Goal: Task Accomplishment & Management: Manage account settings

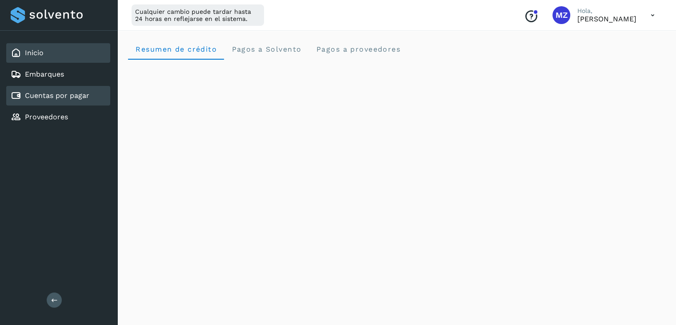
click at [84, 89] on div "Cuentas por pagar" at bounding box center [58, 96] width 104 height 20
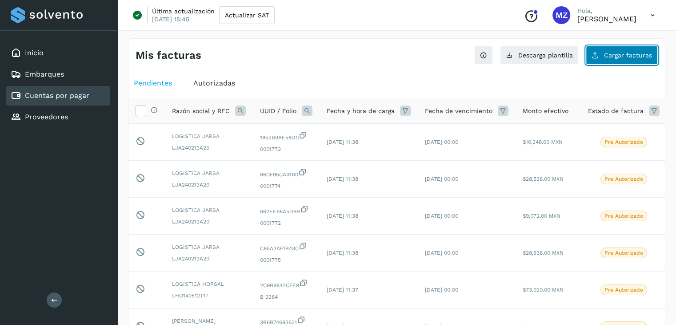
click at [640, 63] on button "Cargar facturas" at bounding box center [622, 55] width 72 height 19
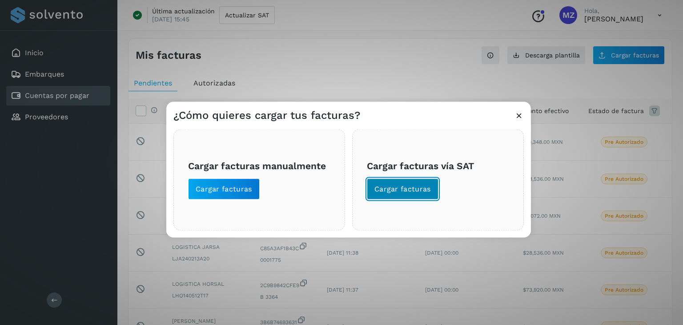
click at [416, 186] on span "Cargar facturas" at bounding box center [402, 189] width 56 height 10
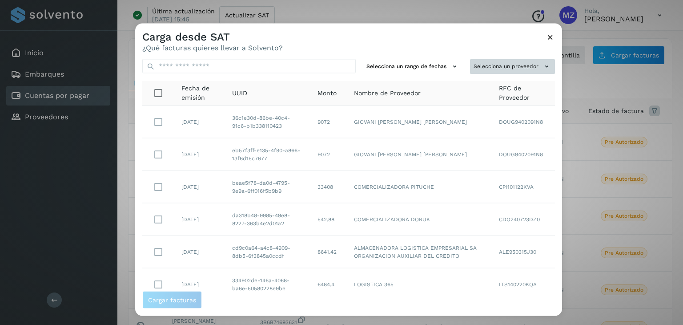
click at [496, 64] on button "Selecciona un proveedor" at bounding box center [512, 66] width 85 height 15
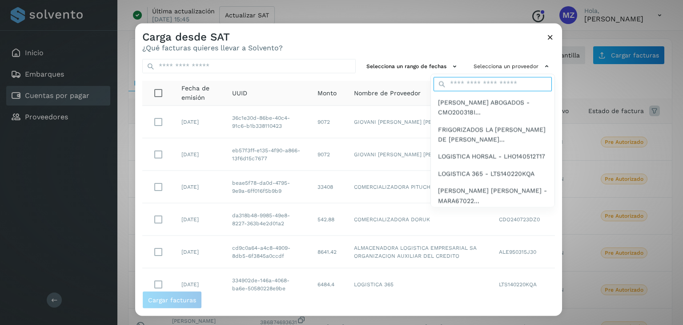
click at [460, 86] on input "text" at bounding box center [493, 83] width 118 height 14
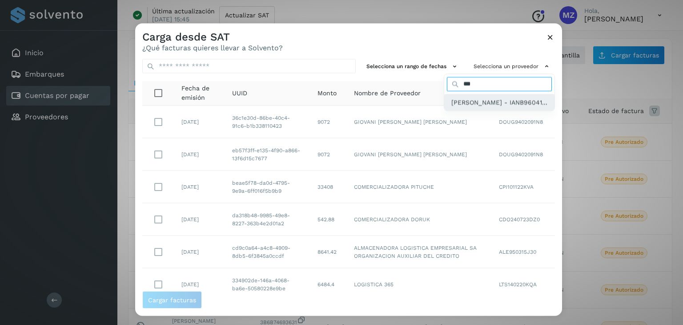
type input "***"
click at [461, 105] on span "BRAYAN EDUARDO ISLAS NAVARRO - IANB96041..." at bounding box center [499, 102] width 96 height 10
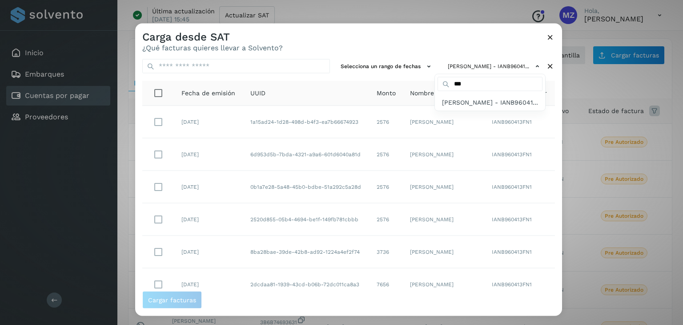
drag, startPoint x: 557, startPoint y: 158, endPoint x: 551, endPoint y: 241, distance: 83.4
click at [551, 241] on div at bounding box center [476, 186] width 683 height 325
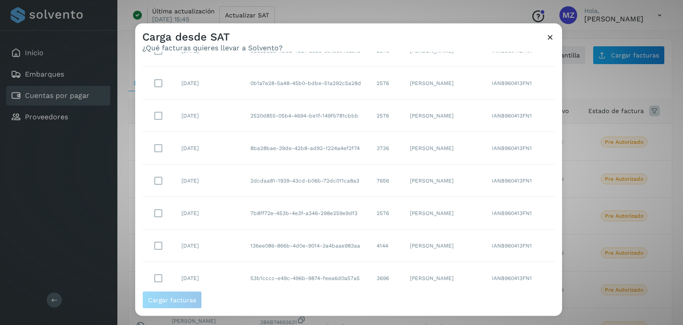
scroll to position [162, 0]
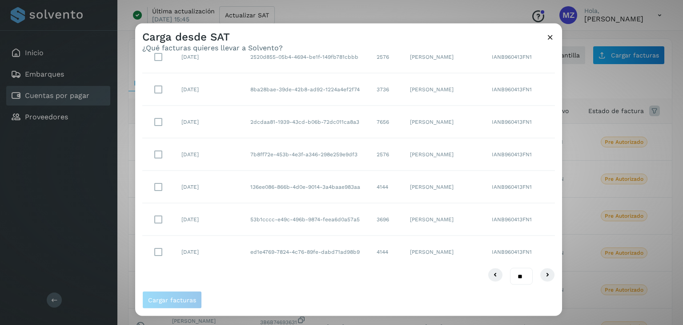
click at [517, 274] on select "** ** **" at bounding box center [521, 275] width 23 height 17
select select "**"
click at [510, 267] on select "** ** **" at bounding box center [521, 275] width 23 height 17
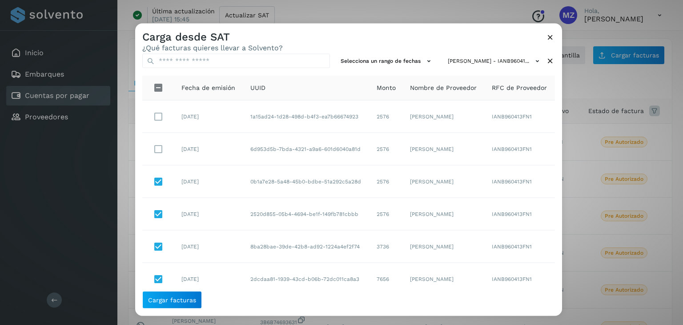
scroll to position [0, 0]
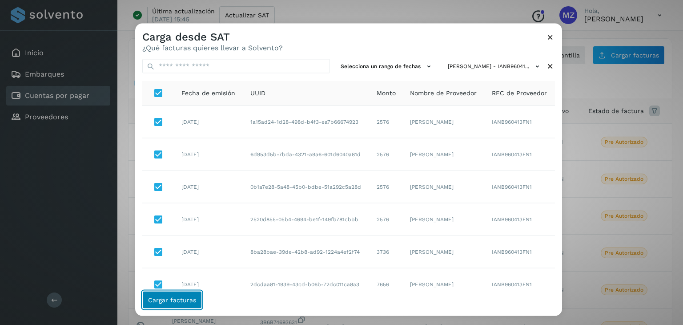
click at [177, 302] on span "Cargar facturas" at bounding box center [172, 300] width 48 height 6
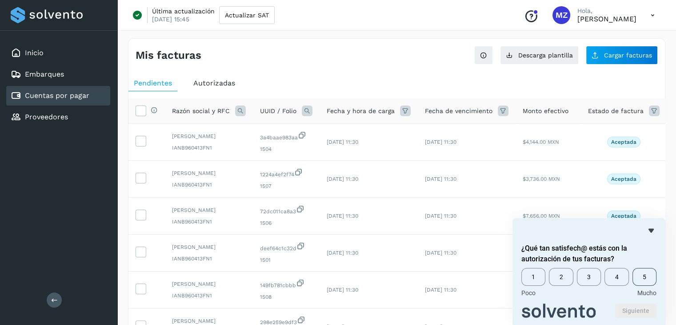
click at [646, 281] on span "5" at bounding box center [645, 277] width 24 height 18
click at [642, 316] on button "Siguiente" at bounding box center [636, 310] width 41 height 14
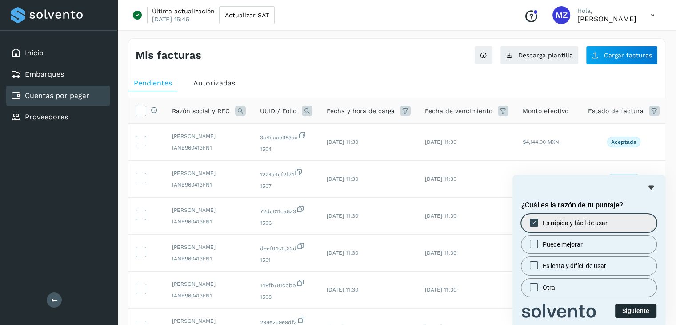
click at [626, 311] on button "Siguiente" at bounding box center [636, 310] width 41 height 14
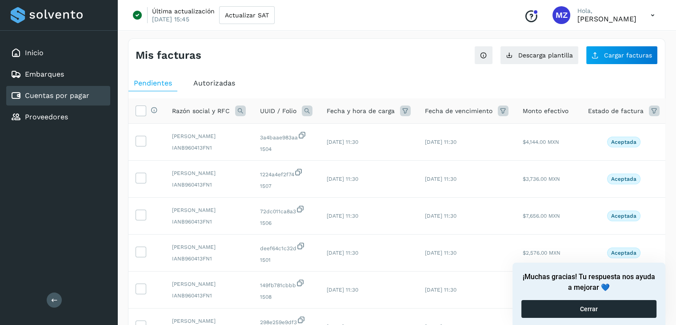
click at [576, 308] on button "Cerrar" at bounding box center [589, 309] width 135 height 18
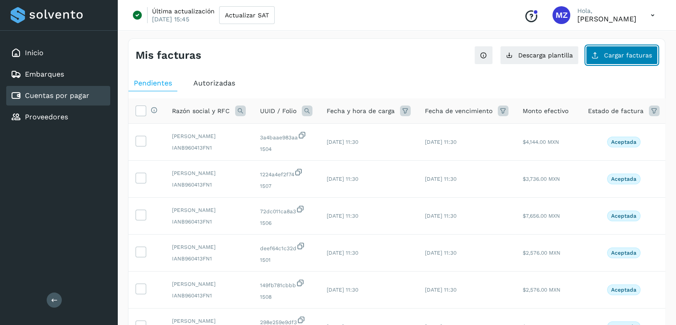
click at [620, 50] on button "Cargar facturas" at bounding box center [622, 55] width 72 height 19
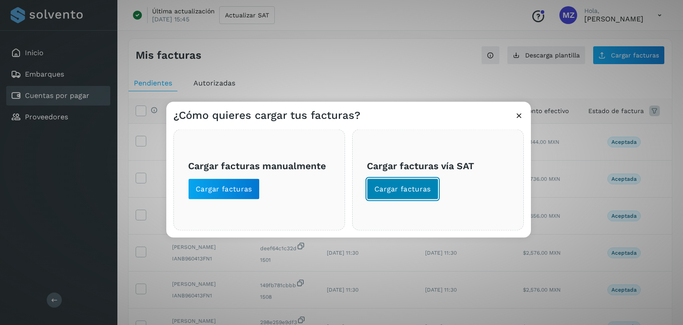
click at [400, 189] on span "Cargar facturas" at bounding box center [402, 189] width 56 height 10
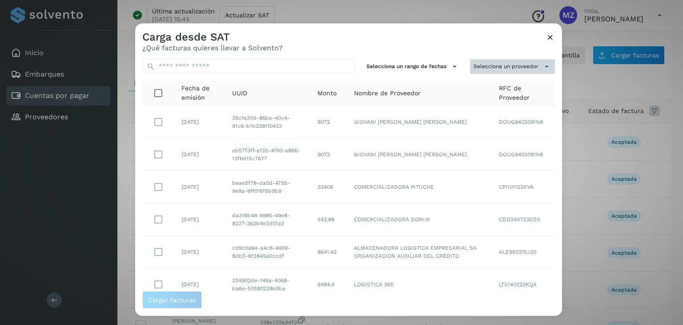
click at [526, 68] on button "Selecciona un proveedor" at bounding box center [512, 66] width 85 height 15
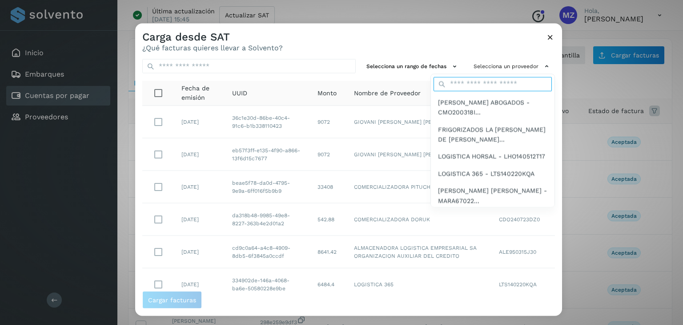
click at [473, 87] on input "text" at bounding box center [493, 83] width 118 height 14
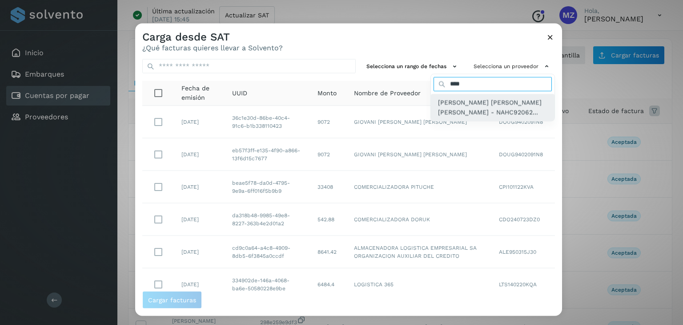
type input "****"
click at [478, 110] on span "CESAR IVAN NAVARRO HERNANDEZ - NAHC92062..." at bounding box center [492, 107] width 109 height 20
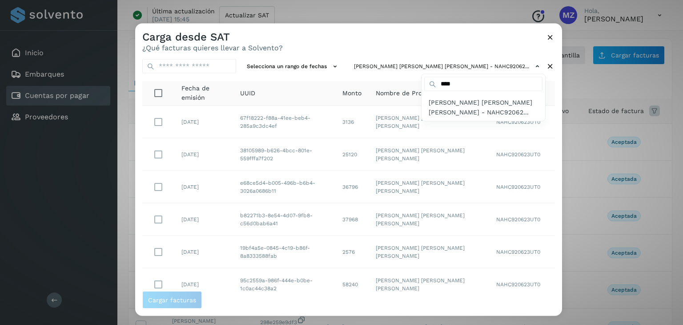
click at [158, 121] on div at bounding box center [476, 186] width 683 height 325
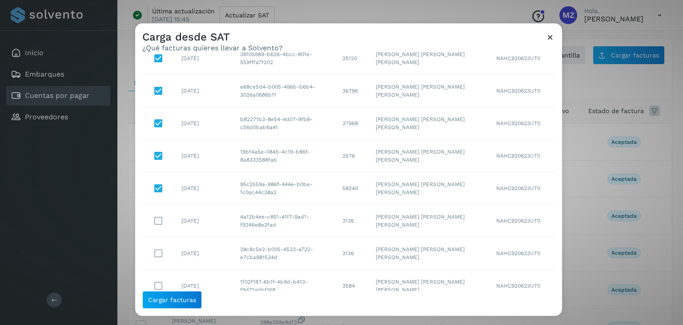
scroll to position [130, 0]
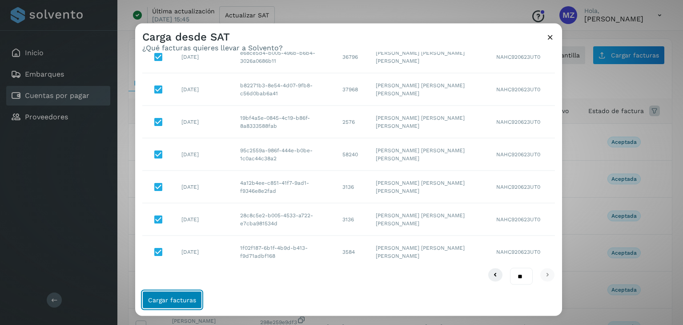
click at [169, 303] on button "Cargar facturas" at bounding box center [172, 300] width 60 height 18
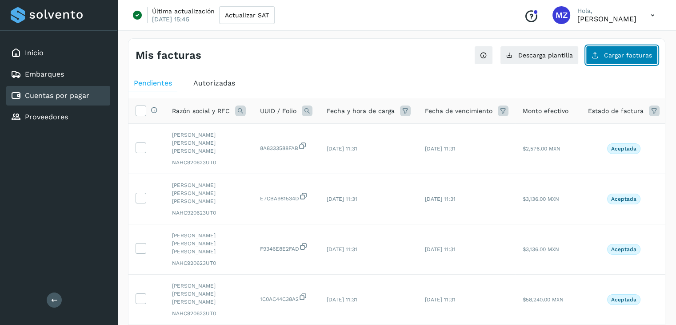
click at [600, 59] on button "Cargar facturas" at bounding box center [622, 55] width 72 height 19
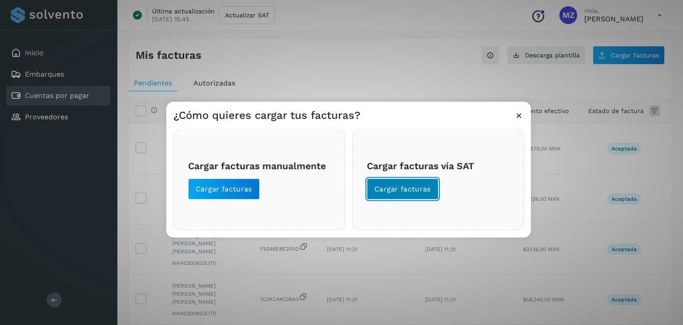
click at [393, 189] on span "Cargar facturas" at bounding box center [402, 189] width 56 height 10
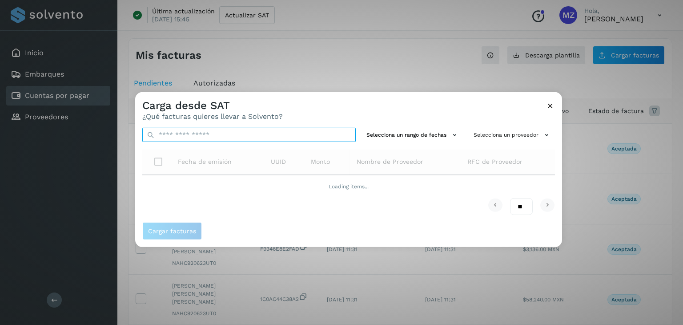
click at [249, 136] on input "text" at bounding box center [248, 135] width 213 height 14
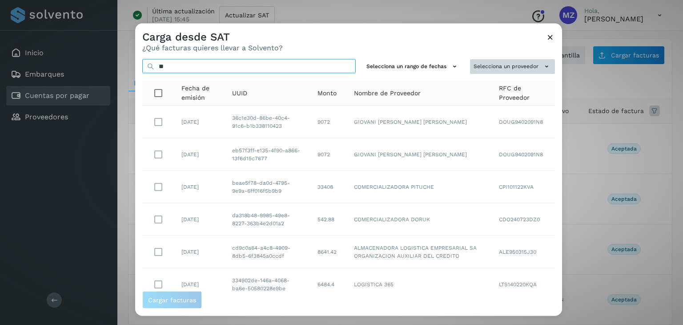
type input "*"
click at [498, 66] on button "Selecciona un proveedor" at bounding box center [512, 66] width 85 height 15
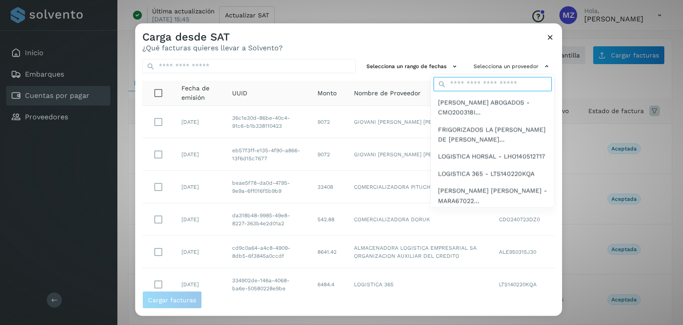
click at [486, 84] on input "text" at bounding box center [493, 83] width 118 height 14
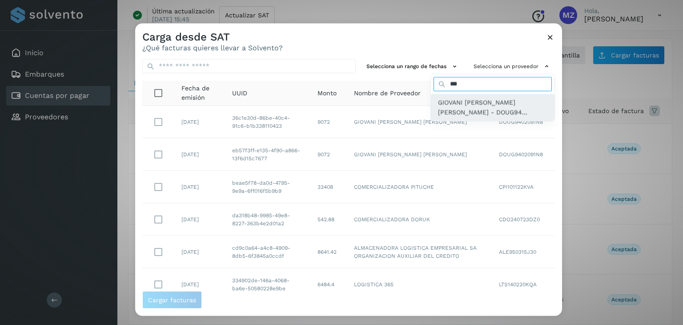
type input "***"
click at [455, 104] on span "GIOVANI MIGUEL DOMINGUEZ URBINA - DOUG94..." at bounding box center [492, 107] width 109 height 20
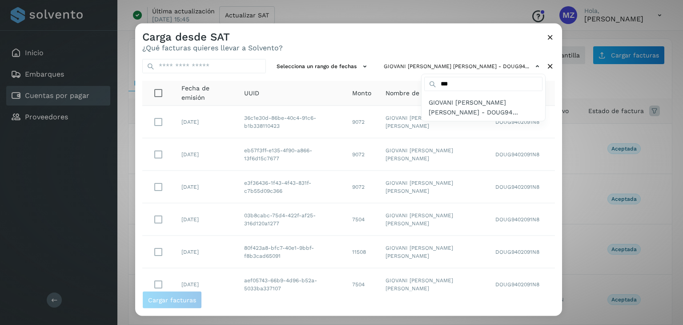
click at [156, 121] on div at bounding box center [476, 186] width 683 height 325
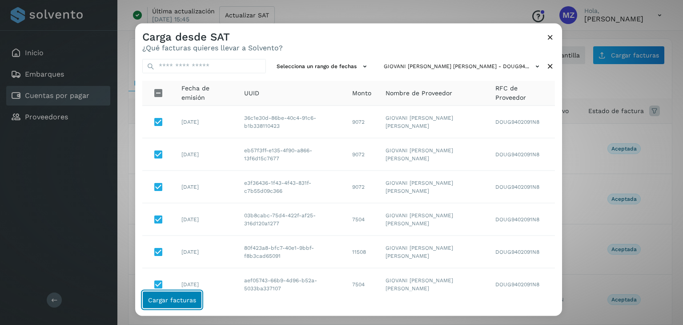
click at [163, 298] on span "Cargar facturas" at bounding box center [172, 300] width 48 height 6
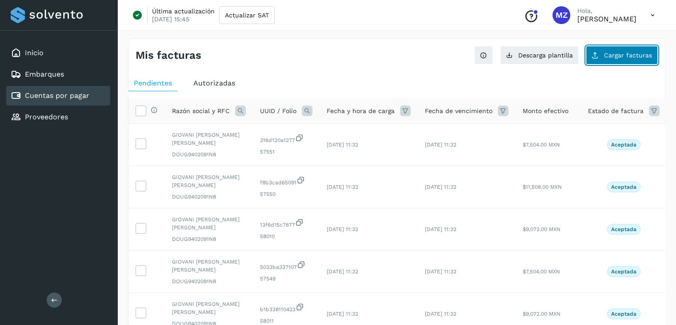
click at [619, 61] on button "Cargar facturas" at bounding box center [622, 55] width 72 height 19
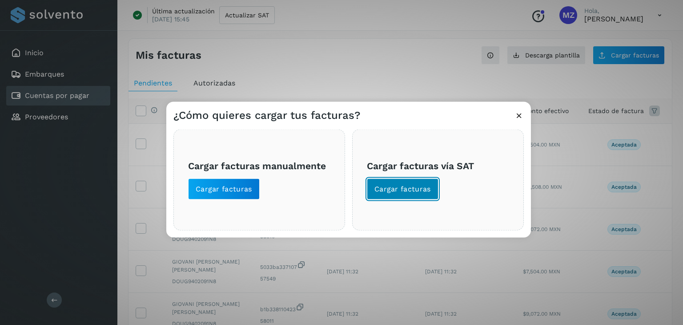
click at [393, 189] on span "Cargar facturas" at bounding box center [402, 189] width 56 height 10
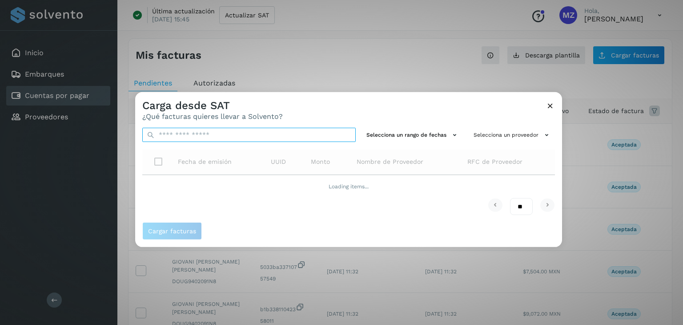
click at [319, 137] on input "text" at bounding box center [248, 135] width 213 height 14
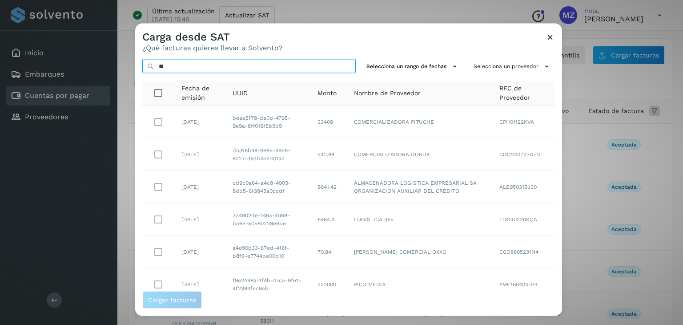
type input "*"
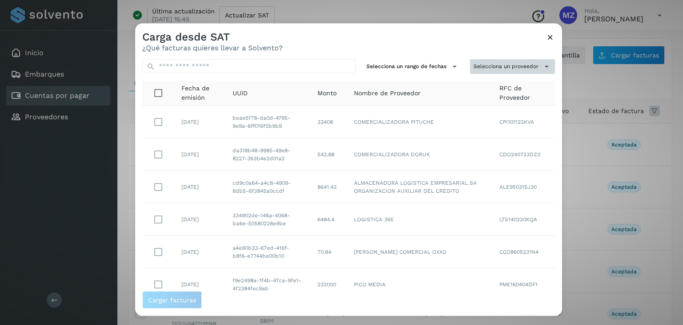
click at [543, 69] on icon at bounding box center [546, 66] width 9 height 9
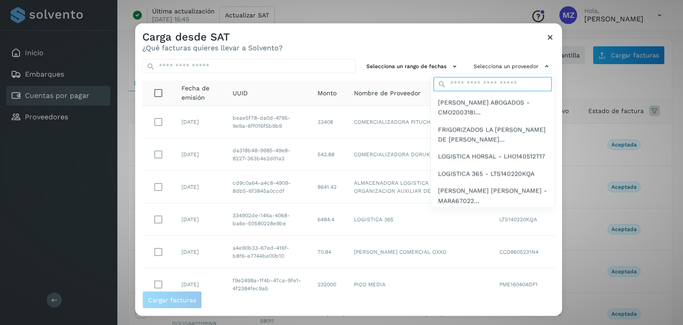
click at [491, 86] on input "text" at bounding box center [493, 83] width 118 height 14
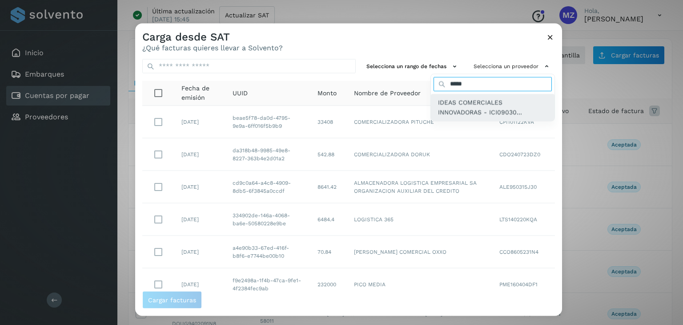
type input "*****"
click at [453, 105] on span "IDEAS COMERCIALES INNOVADORAS - ICI09030..." at bounding box center [492, 107] width 109 height 20
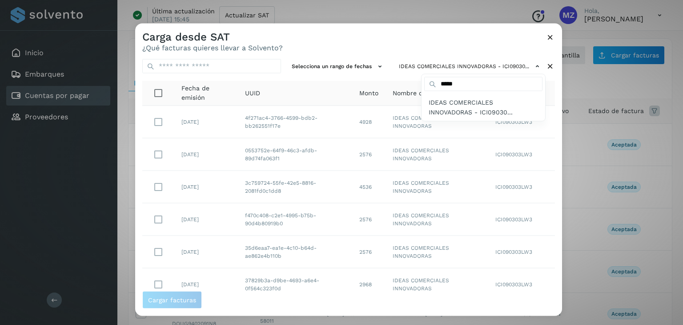
click at [162, 121] on div at bounding box center [476, 186] width 683 height 325
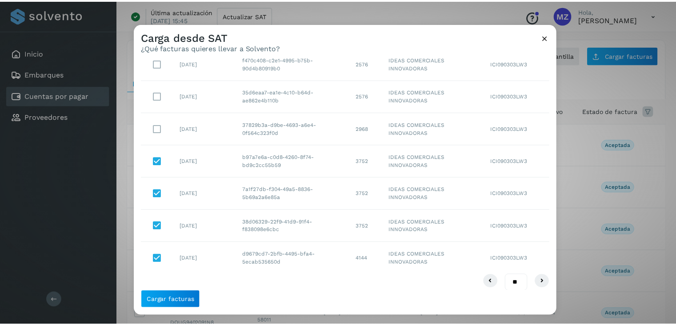
scroll to position [162, 0]
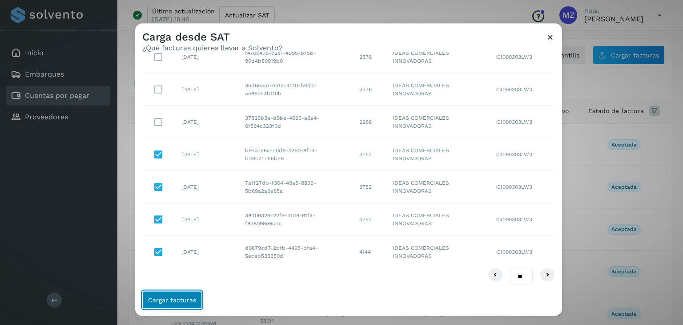
click at [189, 297] on span "Cargar facturas" at bounding box center [172, 300] width 48 height 6
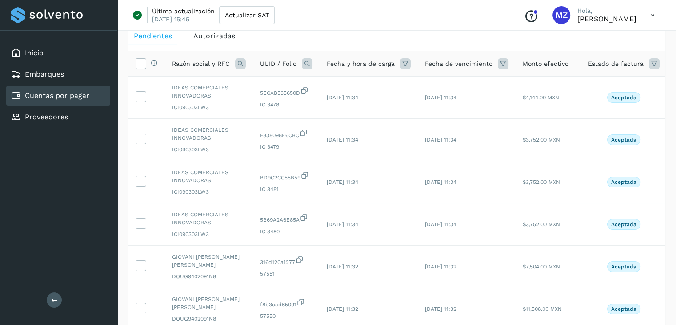
scroll to position [0, 0]
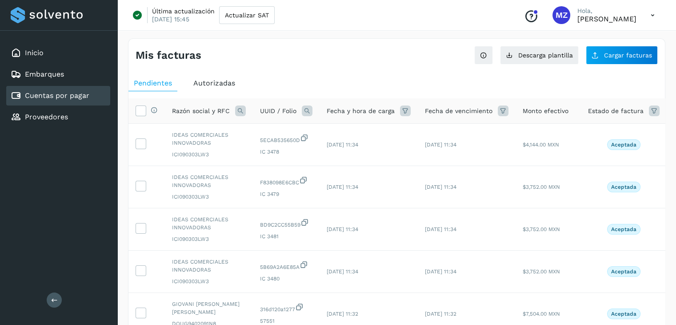
click at [89, 95] on div "Cuentas por pagar" at bounding box center [58, 96] width 104 height 20
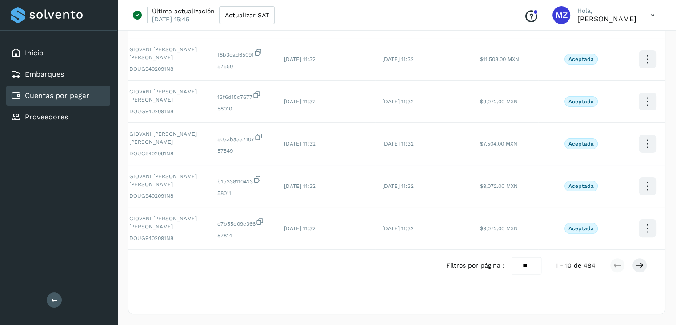
scroll to position [0, 44]
click at [535, 264] on select "** ** **" at bounding box center [527, 265] width 30 height 17
select select "**"
click at [512, 257] on select "** ** **" at bounding box center [527, 265] width 30 height 17
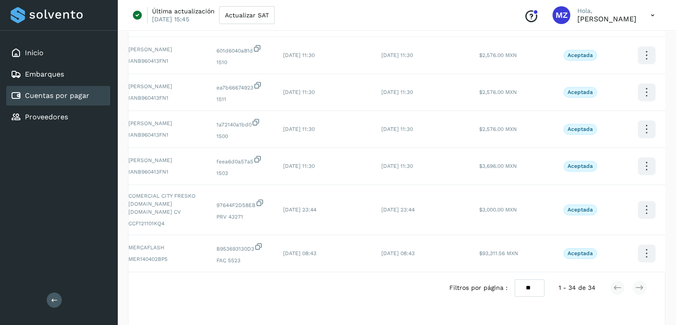
scroll to position [1309, 0]
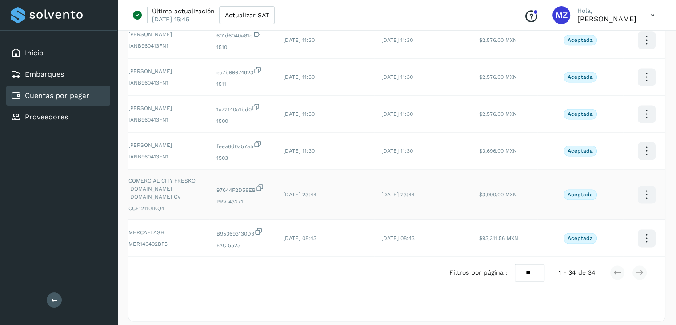
click at [640, 187] on icon at bounding box center [646, 194] width 21 height 21
click at [614, 262] on div at bounding box center [338, 162] width 676 height 325
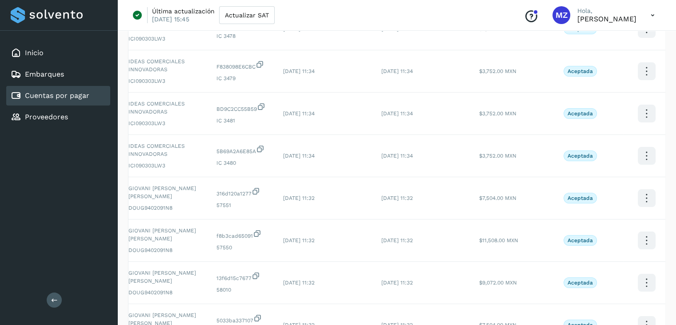
scroll to position [0, 0]
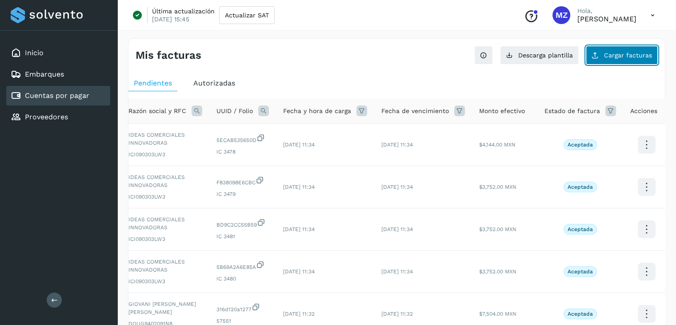
click at [621, 56] on span "Cargar facturas" at bounding box center [628, 55] width 48 height 6
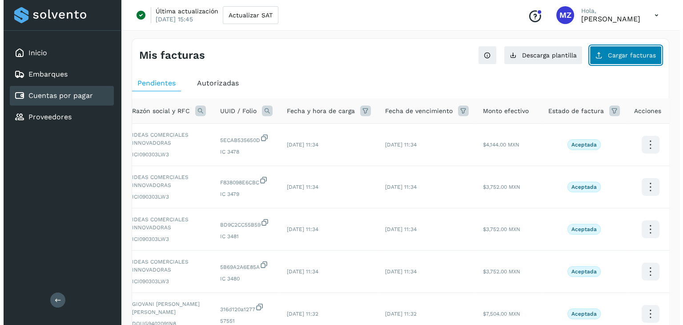
scroll to position [0, 37]
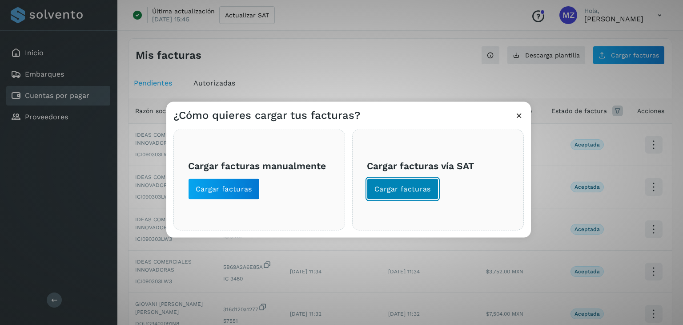
click at [413, 187] on span "Cargar facturas" at bounding box center [402, 189] width 56 height 10
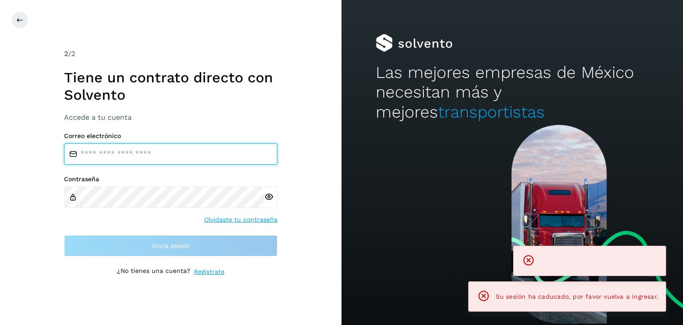
type input "**********"
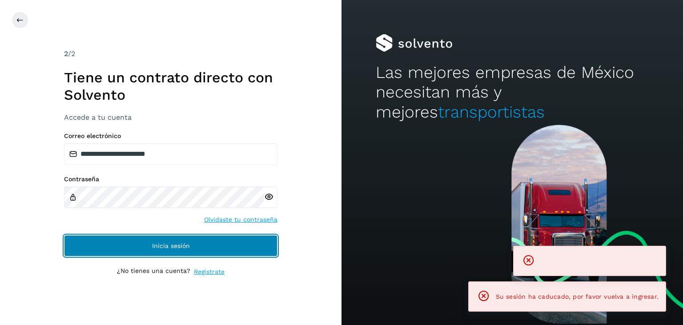
click at [215, 249] on button "Inicia sesión" at bounding box center [170, 245] width 213 height 21
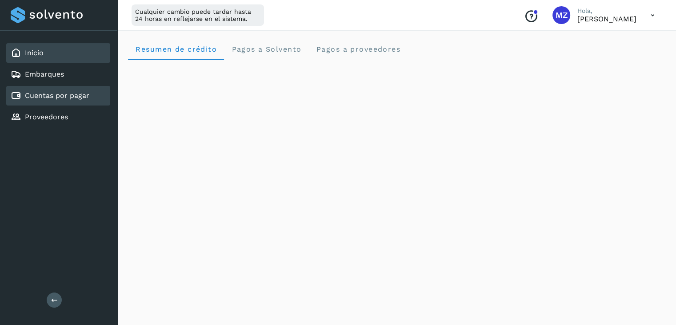
click at [91, 97] on div "Cuentas por pagar" at bounding box center [58, 96] width 104 height 20
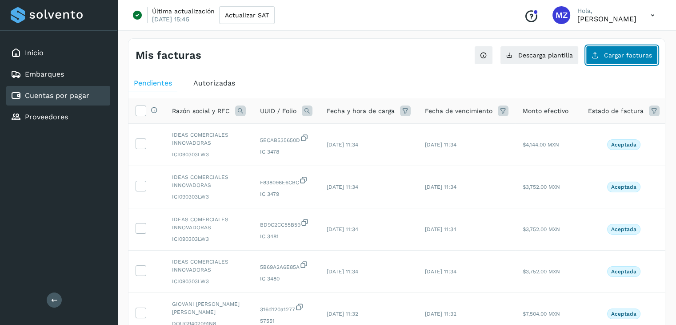
click at [628, 59] on button "Cargar facturas" at bounding box center [622, 55] width 72 height 19
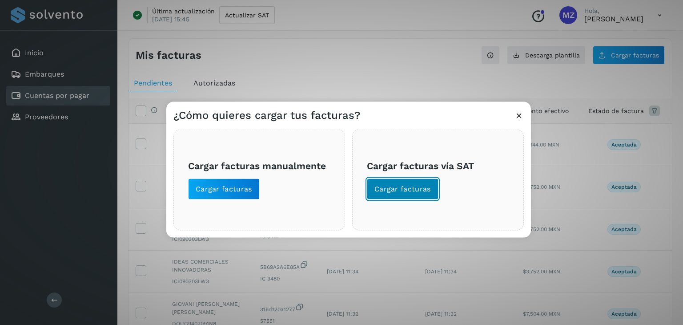
click at [390, 185] on span "Cargar facturas" at bounding box center [402, 189] width 56 height 10
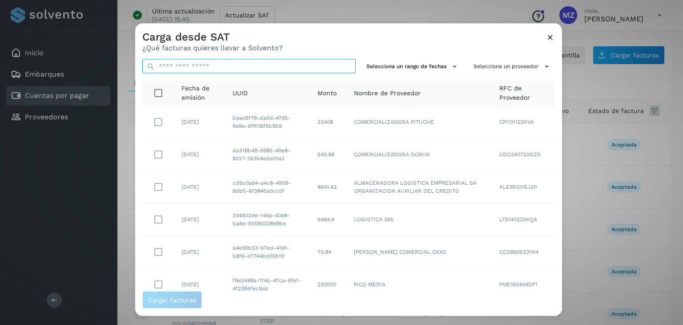
click at [264, 69] on input "text" at bounding box center [248, 66] width 213 height 14
paste input "**********"
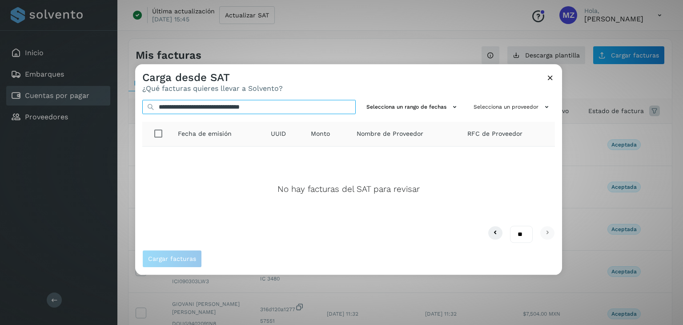
type input "**********"
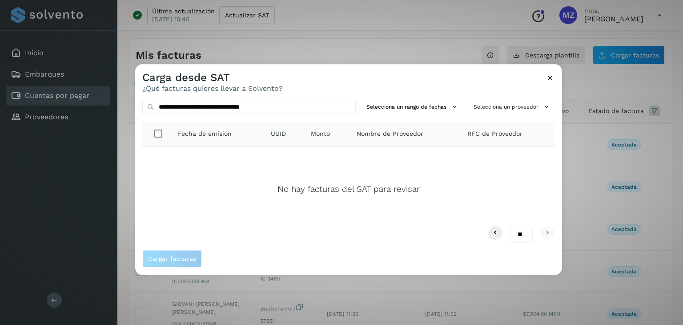
click at [553, 77] on icon at bounding box center [550, 77] width 9 height 9
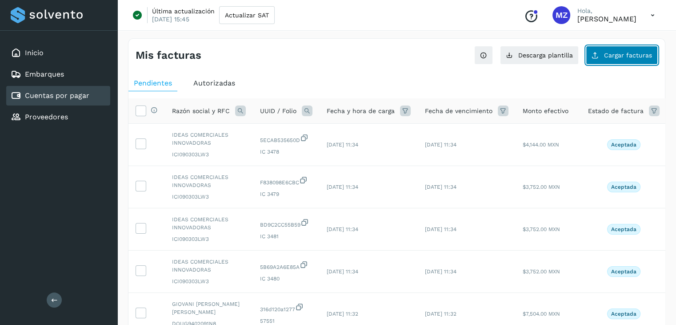
click at [624, 60] on button "Cargar facturas" at bounding box center [622, 55] width 72 height 19
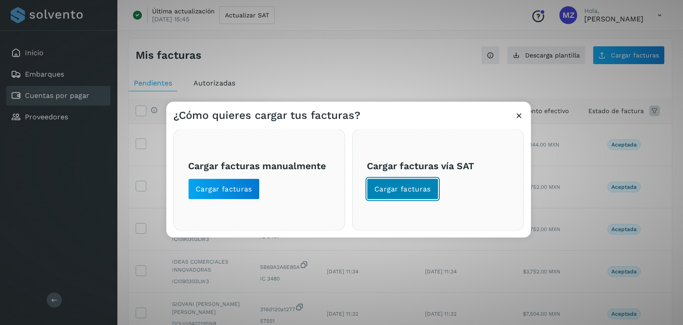
click at [390, 193] on button "Cargar facturas" at bounding box center [403, 188] width 72 height 21
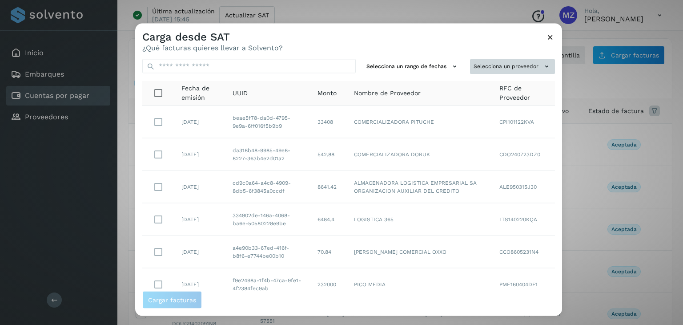
click at [534, 63] on button "Selecciona un proveedor" at bounding box center [512, 66] width 85 height 15
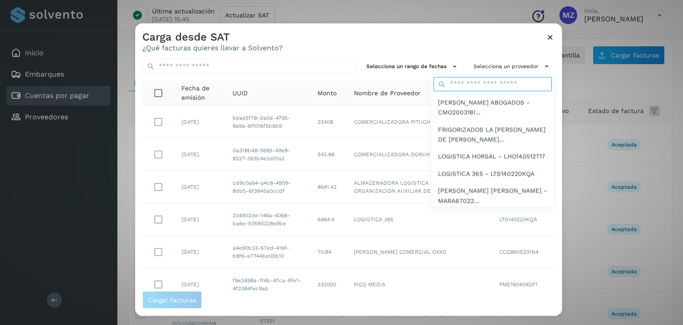
click at [471, 84] on input "text" at bounding box center [493, 83] width 118 height 14
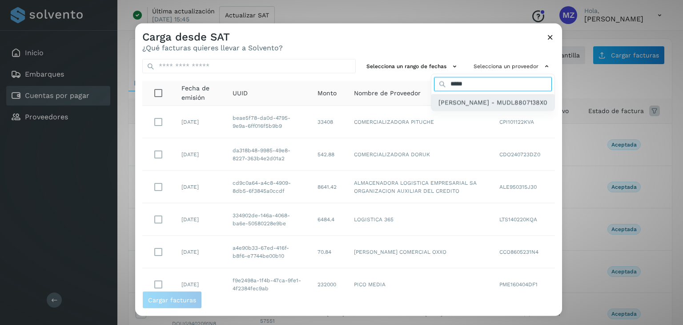
type input "*****"
click at [457, 105] on span "LAURA MUÑIZ DOMINGUEZ - MUDL8807138X0" at bounding box center [493, 102] width 109 height 10
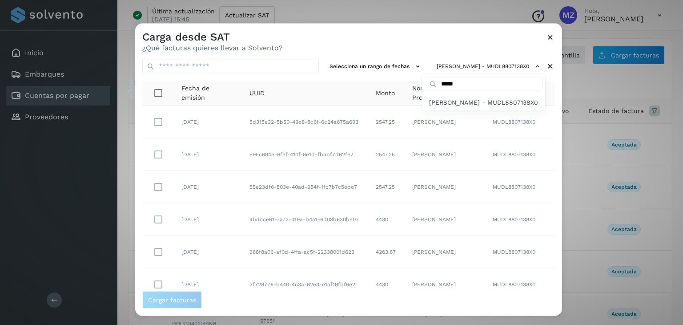
drag, startPoint x: 557, startPoint y: 101, endPoint x: 554, endPoint y: 73, distance: 28.6
click at [554, 73] on div at bounding box center [476, 186] width 683 height 325
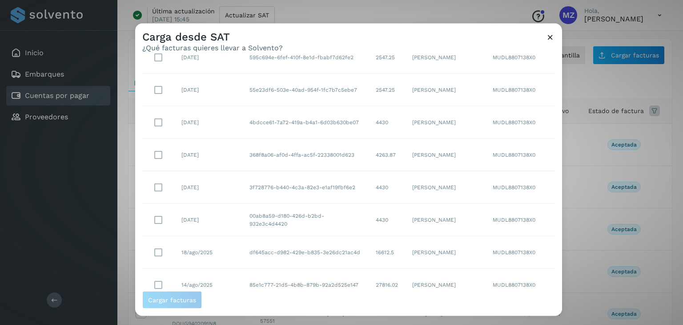
scroll to position [130, 0]
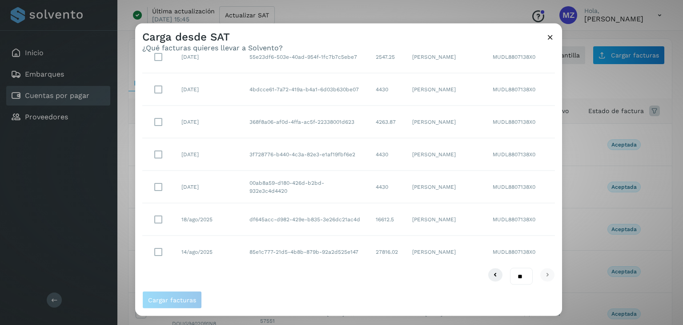
click at [519, 273] on select "** ** **" at bounding box center [521, 275] width 23 height 17
select select "**"
click at [510, 267] on select "** ** **" at bounding box center [521, 275] width 23 height 17
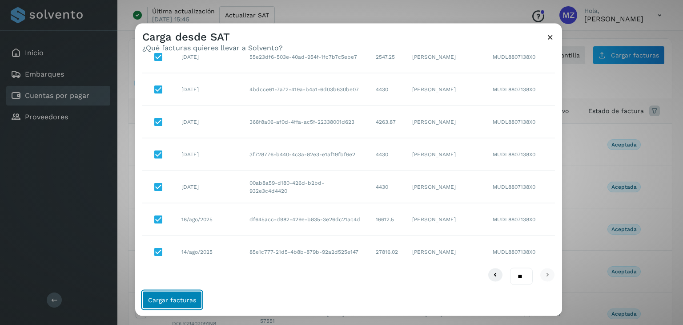
click at [182, 299] on span "Cargar facturas" at bounding box center [172, 300] width 48 height 6
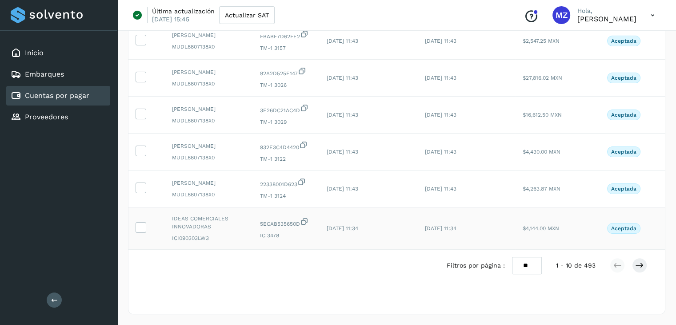
scroll to position [0, 0]
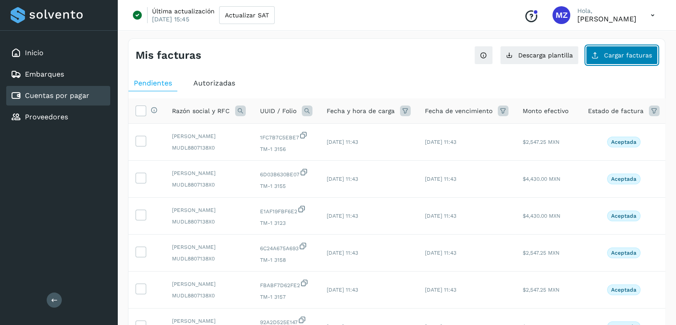
click at [618, 55] on span "Cargar facturas" at bounding box center [628, 55] width 48 height 6
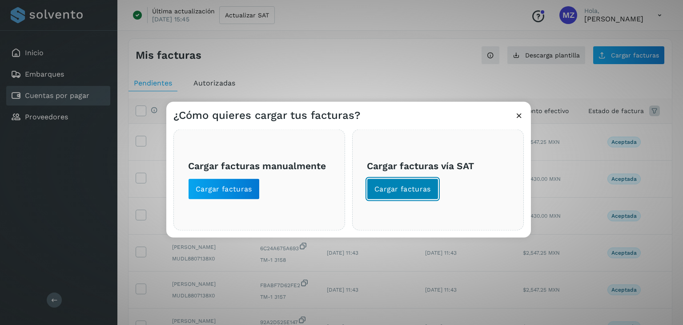
click at [400, 191] on span "Cargar facturas" at bounding box center [402, 189] width 56 height 10
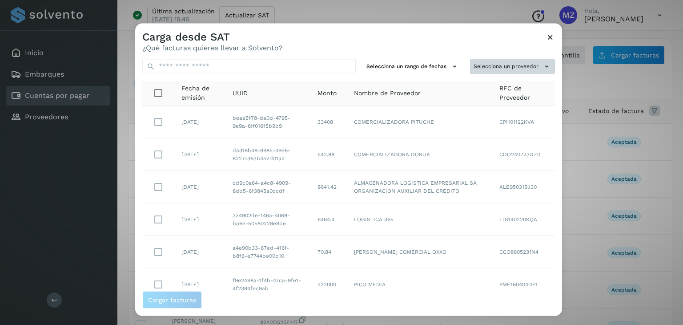
click at [519, 65] on button "Selecciona un proveedor" at bounding box center [512, 66] width 85 height 15
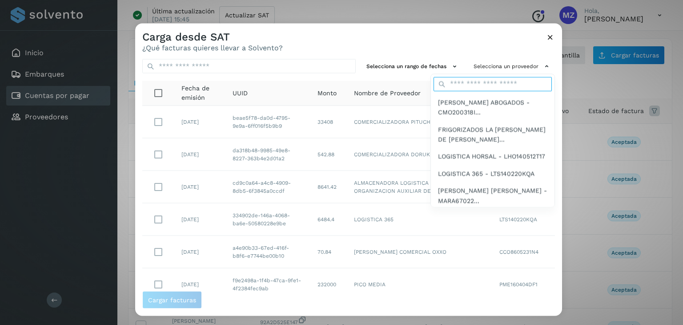
click at [483, 86] on input "text" at bounding box center [493, 83] width 118 height 14
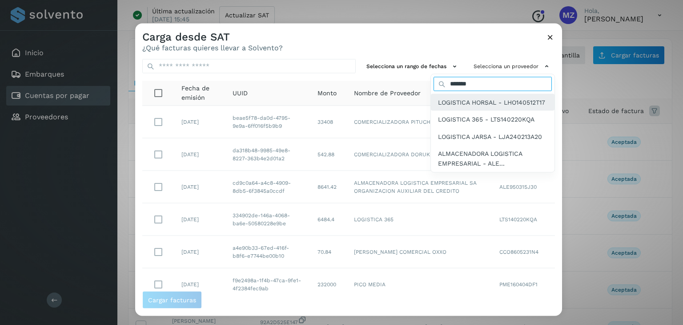
type input "*******"
click at [456, 101] on span "LOGISTICA HORSAL - LHO140512T17" at bounding box center [491, 102] width 107 height 10
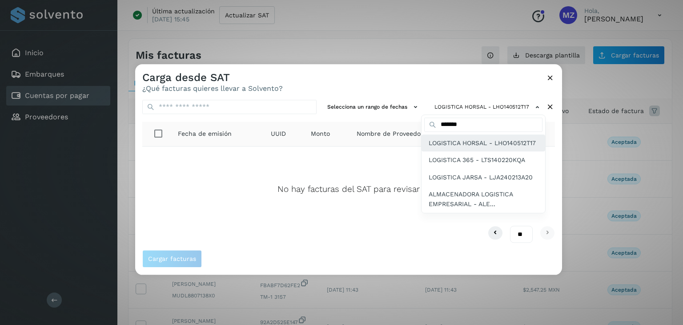
click at [469, 145] on span "LOGISTICA HORSAL - LHO140512T17" at bounding box center [482, 143] width 107 height 10
click at [509, 142] on span "LOGISTICA HORSAL - LHO140512T17" at bounding box center [482, 143] width 107 height 10
click at [304, 191] on div at bounding box center [476, 226] width 683 height 325
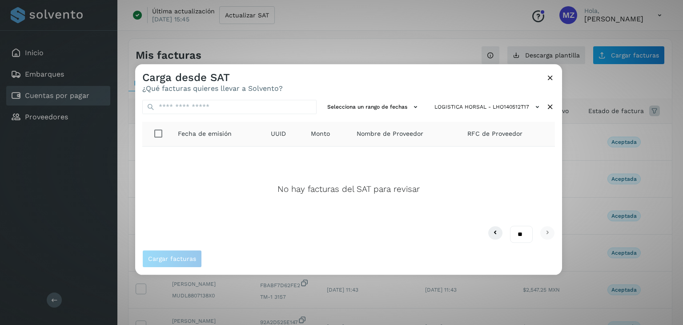
click at [548, 104] on icon at bounding box center [550, 106] width 9 height 9
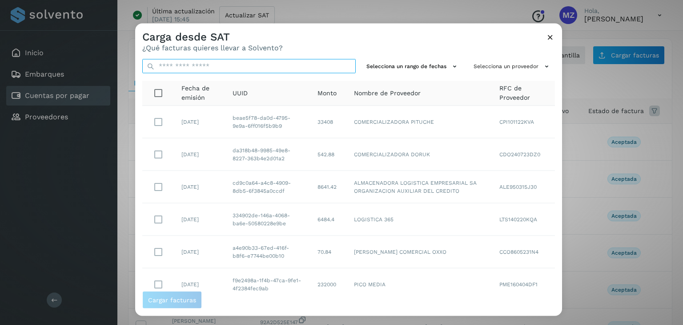
click at [201, 61] on input "text" at bounding box center [248, 66] width 213 height 14
paste input "**********"
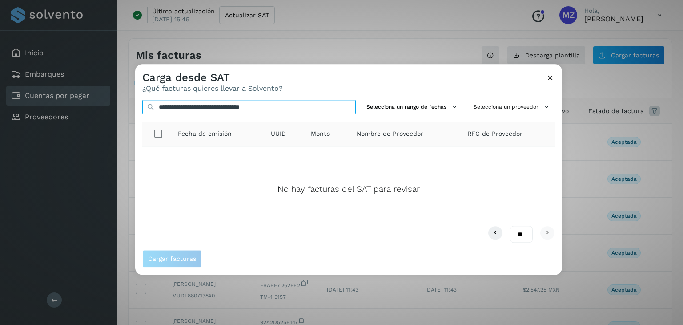
type input "**********"
click at [306, 106] on input "**********" at bounding box center [248, 107] width 213 height 14
click at [350, 104] on input "**********" at bounding box center [248, 107] width 213 height 14
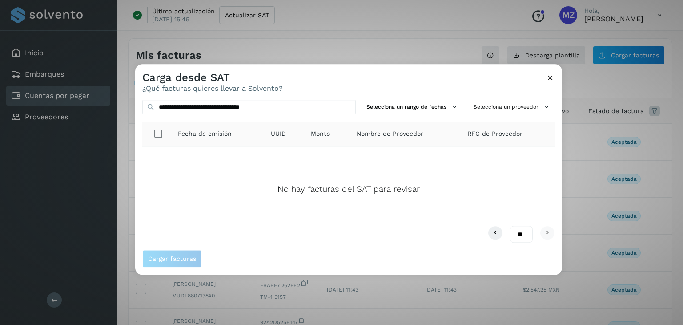
drag, startPoint x: 548, startPoint y: 75, endPoint x: 534, endPoint y: 72, distance: 14.7
click at [549, 74] on icon at bounding box center [550, 77] width 9 height 9
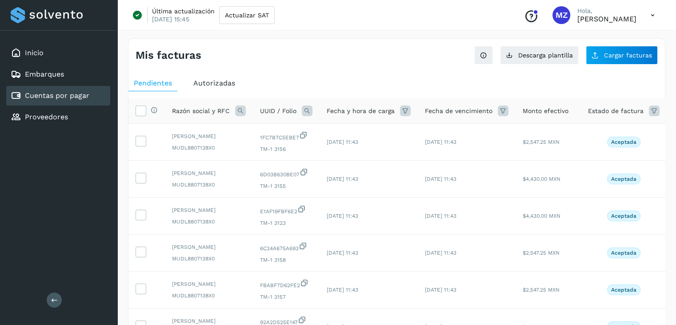
click at [88, 95] on link "Cuentas por pagar" at bounding box center [57, 95] width 64 height 8
click at [628, 64] on div "Mis facturas Ver instrucciones para cargar Facturas Descarga plantilla Cargar f…" at bounding box center [397, 300] width 538 height 524
click at [624, 53] on span "Cargar facturas" at bounding box center [628, 55] width 48 height 6
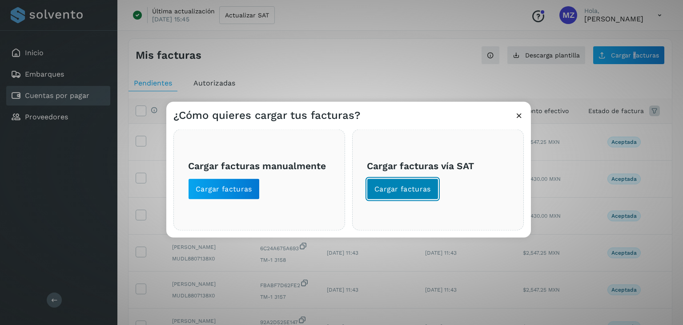
click at [436, 191] on button "Cargar facturas" at bounding box center [403, 188] width 72 height 21
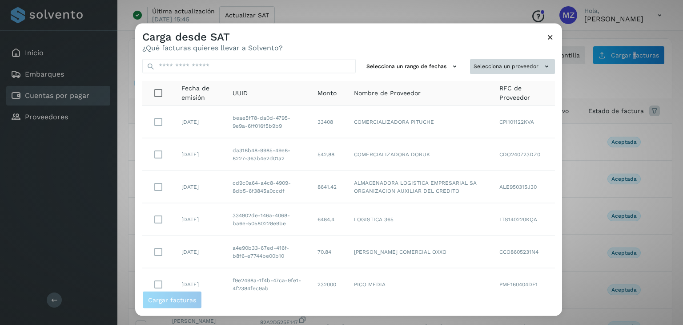
click at [534, 66] on button "Selecciona un proveedor" at bounding box center [512, 66] width 85 height 15
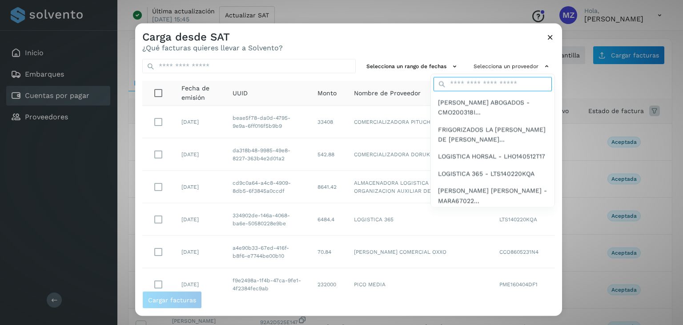
click at [491, 88] on input "text" at bounding box center [493, 83] width 118 height 14
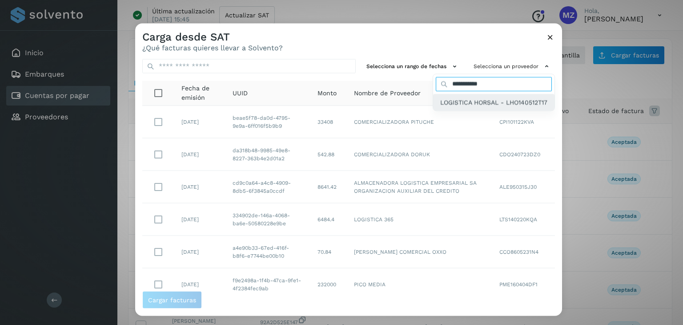
type input "**********"
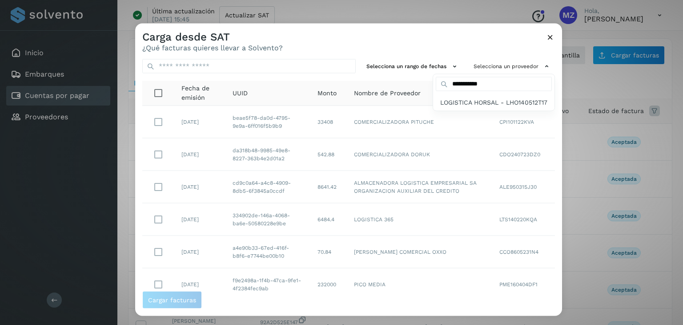
click at [491, 103] on span "LOGISTICA HORSAL - LHO140512T17" at bounding box center [493, 102] width 107 height 10
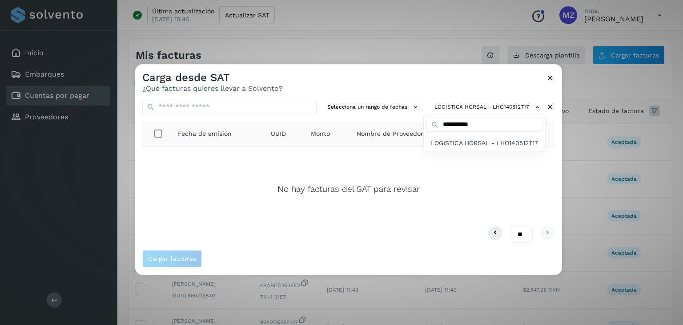
click at [245, 111] on div at bounding box center [476, 226] width 683 height 325
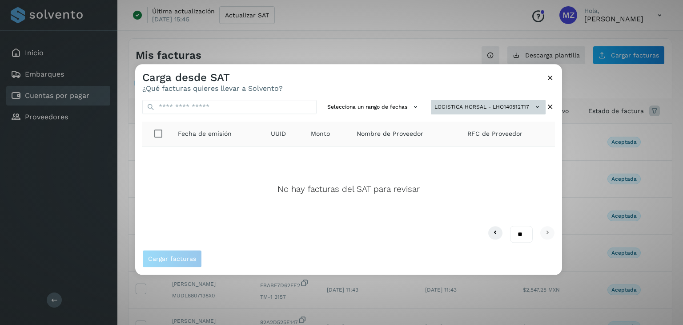
click at [537, 107] on icon at bounding box center [537, 106] width 9 height 9
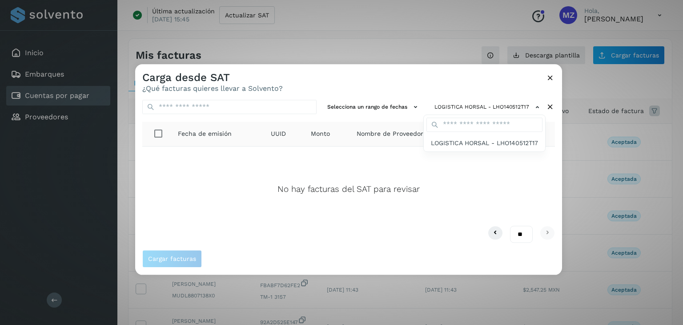
click at [548, 108] on div at bounding box center [476, 226] width 683 height 325
click at [549, 108] on icon at bounding box center [550, 106] width 9 height 9
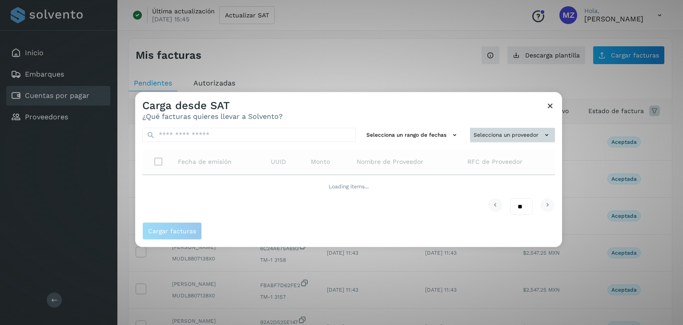
click at [521, 133] on button "Selecciona un proveedor" at bounding box center [512, 135] width 85 height 15
click at [503, 155] on input "text" at bounding box center [497, 152] width 109 height 14
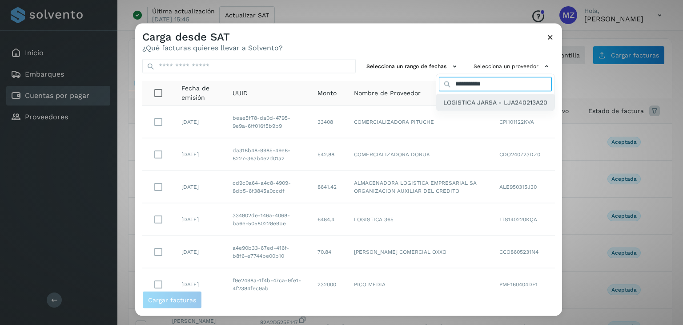
type input "**********"
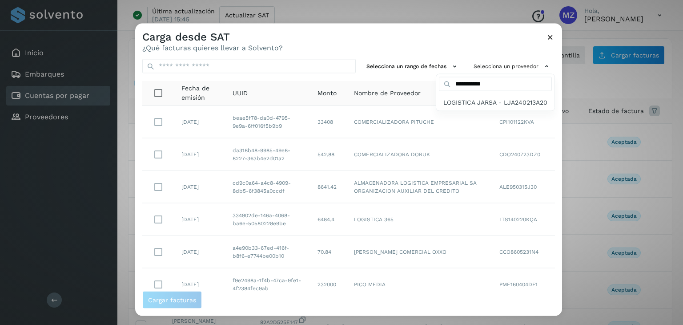
click at [460, 100] on span "LOGISTICA JARSA - LJA240213A20" at bounding box center [495, 102] width 104 height 10
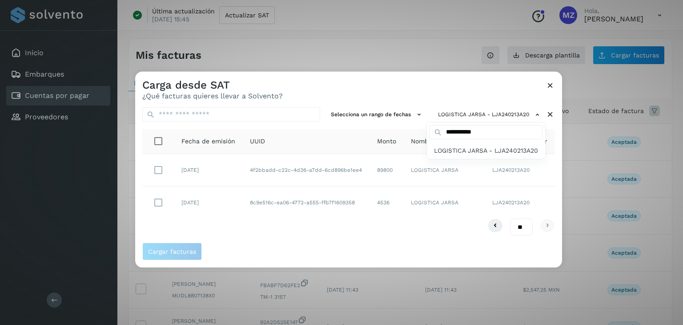
click at [161, 169] on div at bounding box center [476, 234] width 683 height 325
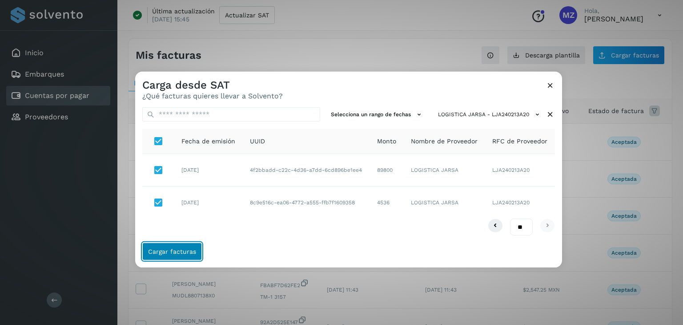
click at [170, 251] on span "Cargar facturas" at bounding box center [172, 251] width 48 height 6
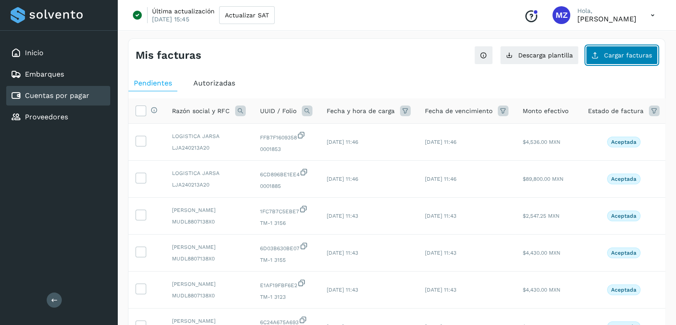
click at [616, 61] on button "Cargar facturas" at bounding box center [622, 55] width 72 height 19
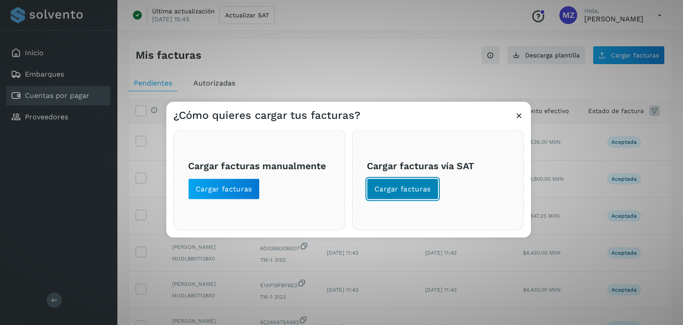
click at [406, 192] on span "Cargar facturas" at bounding box center [402, 189] width 56 height 10
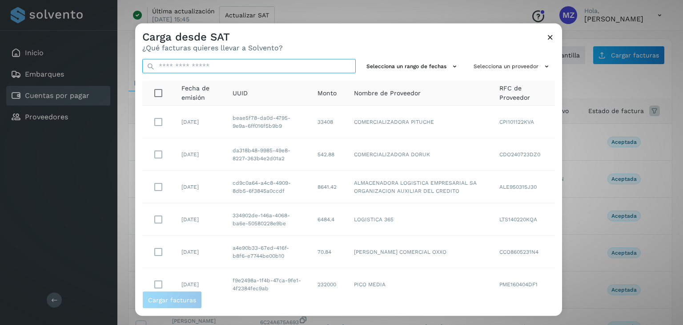
click at [251, 66] on input "text" at bounding box center [248, 66] width 213 height 14
type input "*"
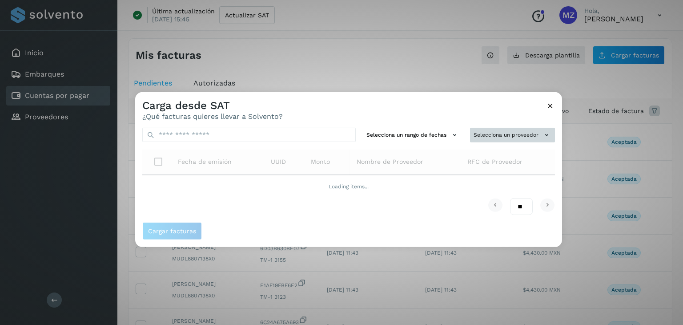
click at [527, 133] on button "Selecciona un proveedor" at bounding box center [512, 135] width 85 height 15
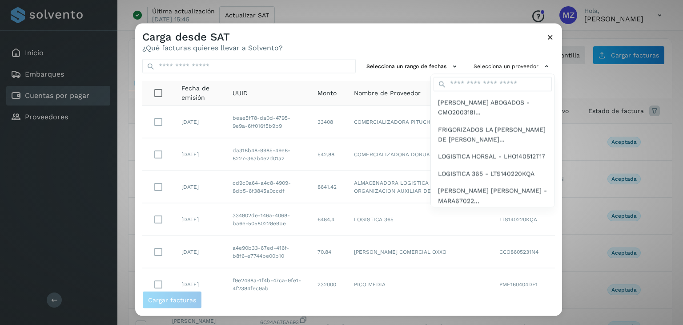
click at [495, 71] on div at bounding box center [476, 186] width 683 height 325
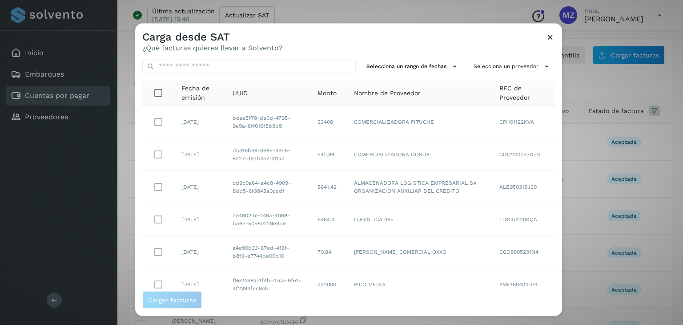
click at [491, 65] on div at bounding box center [476, 186] width 683 height 325
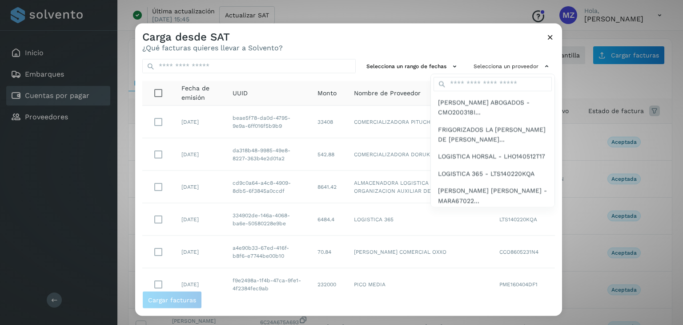
click at [483, 66] on div at bounding box center [476, 186] width 683 height 325
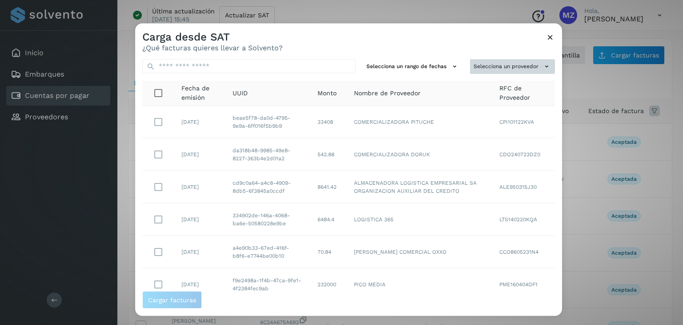
click at [488, 63] on button "Selecciona un proveedor" at bounding box center [512, 66] width 85 height 15
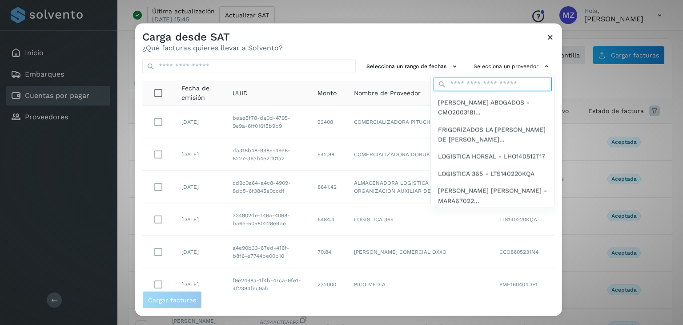
click at [462, 85] on input "text" at bounding box center [493, 83] width 118 height 14
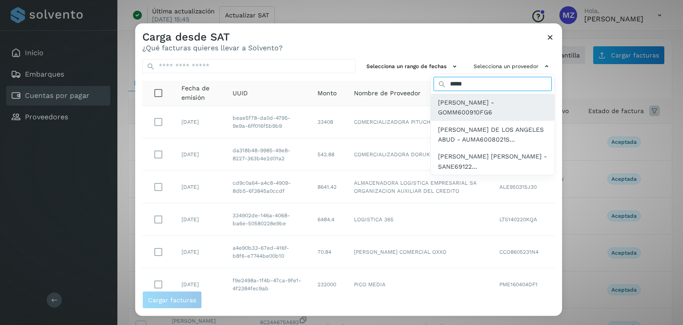
type input "*****"
click at [455, 110] on span "MARIA MAGDALENA MACARIA - GOMM600910FG6" at bounding box center [492, 107] width 109 height 20
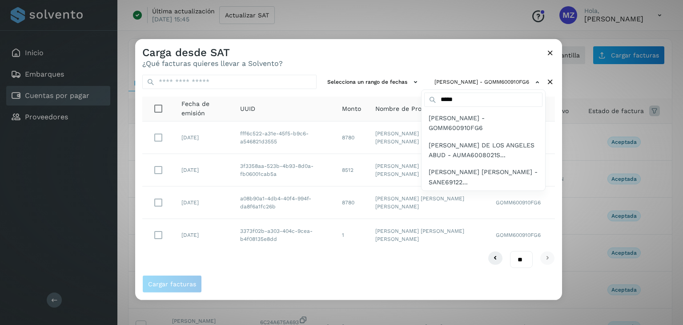
click at [158, 201] on div at bounding box center [476, 201] width 683 height 325
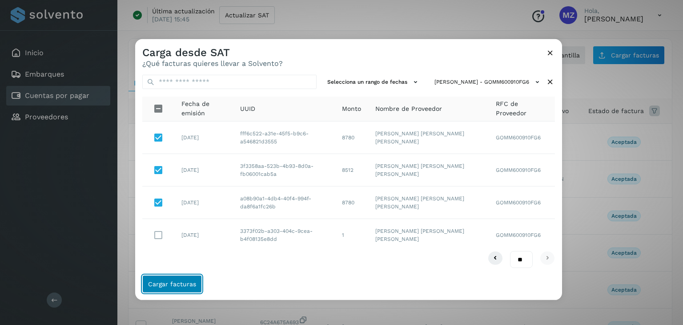
click at [188, 286] on span "Cargar facturas" at bounding box center [172, 284] width 48 height 6
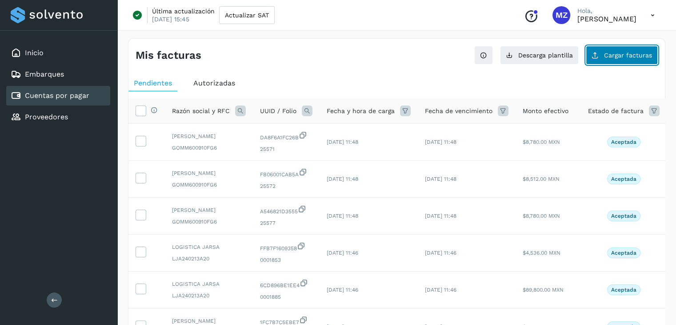
click at [636, 59] on button "Cargar facturas" at bounding box center [622, 55] width 72 height 19
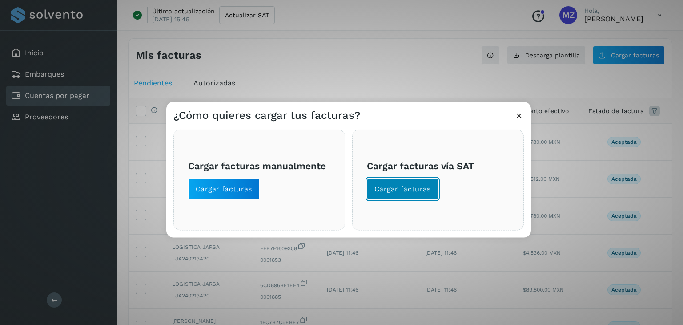
click at [407, 192] on span "Cargar facturas" at bounding box center [402, 189] width 56 height 10
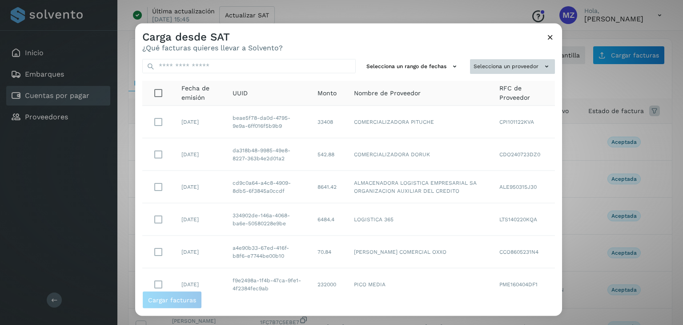
click at [519, 68] on button "Selecciona un proveedor" at bounding box center [512, 66] width 85 height 15
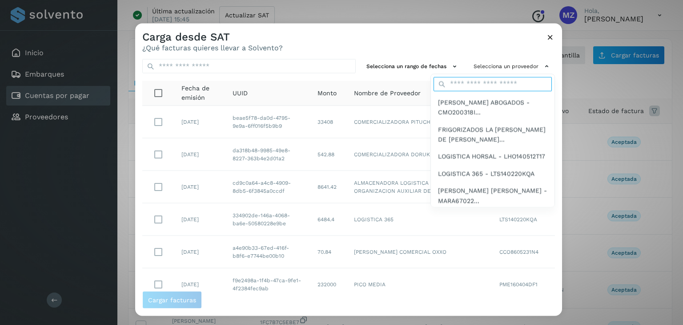
click at [477, 88] on input "text" at bounding box center [493, 83] width 118 height 14
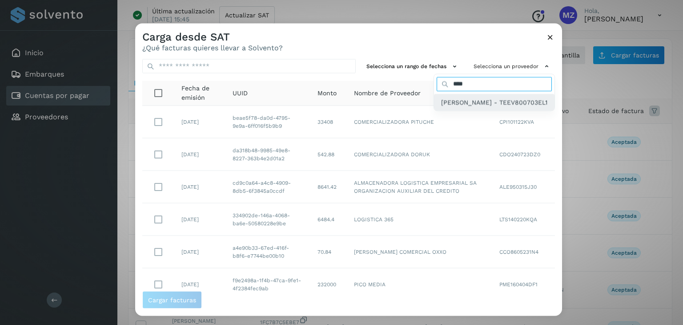
type input "****"
click at [461, 102] on span "VIOLETA TELLEZ ESCOBAR - TEEV800703EL1" at bounding box center [494, 102] width 106 height 10
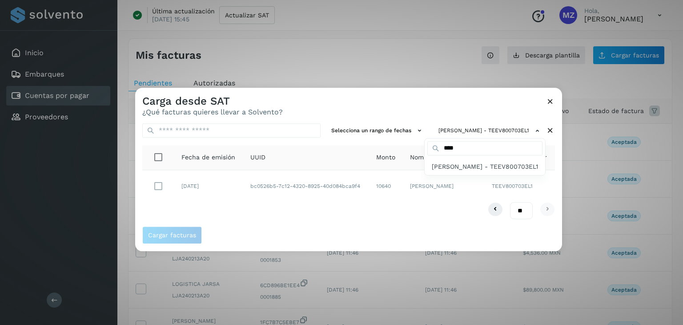
click at [158, 184] on div at bounding box center [476, 250] width 683 height 325
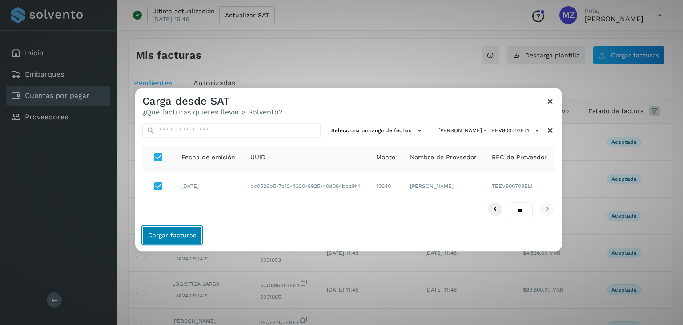
click at [173, 230] on button "Cargar facturas" at bounding box center [172, 235] width 60 height 18
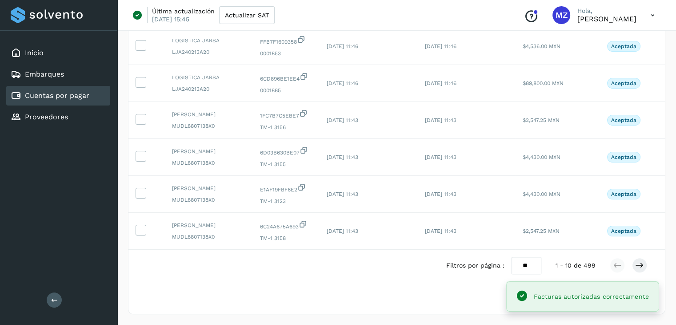
scroll to position [266, 0]
click at [531, 264] on select "** ** **" at bounding box center [527, 265] width 30 height 17
select select "**"
click at [512, 257] on select "** ** **" at bounding box center [527, 265] width 30 height 17
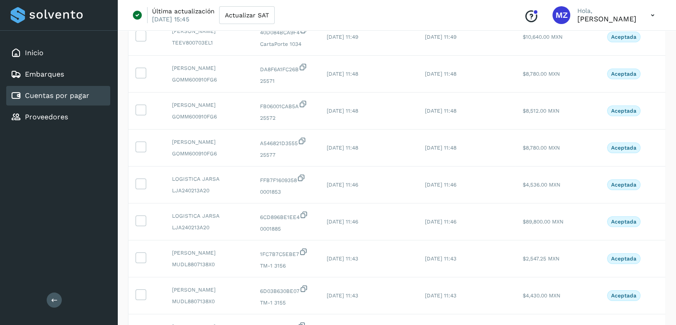
scroll to position [0, 0]
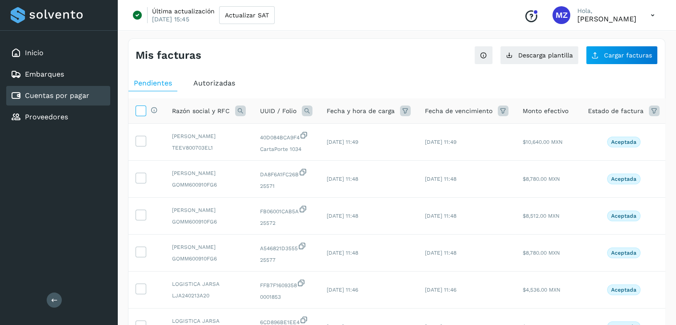
click at [144, 112] on icon at bounding box center [140, 109] width 9 height 9
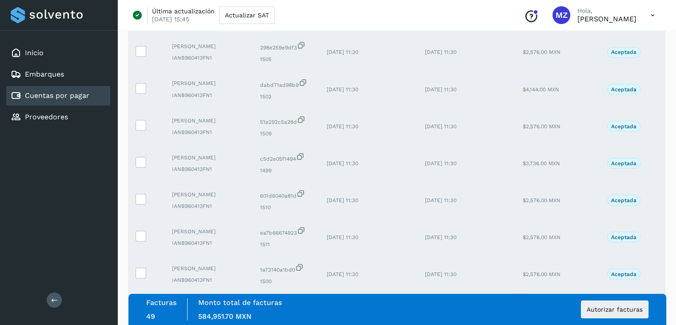
scroll to position [1703, 0]
click at [607, 308] on span "Autorizar facturas" at bounding box center [615, 309] width 56 height 6
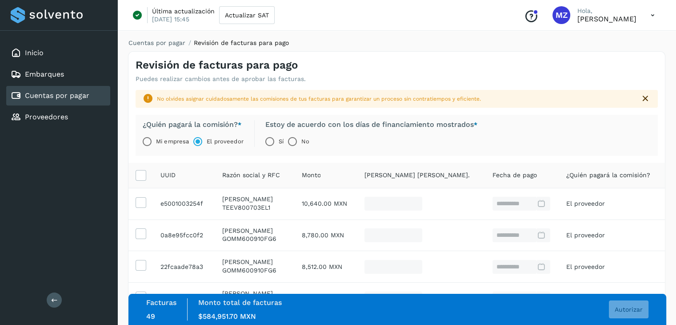
click at [464, 150] on div "Sí No" at bounding box center [367, 142] width 219 height 18
click at [621, 309] on span "Autorizar" at bounding box center [629, 309] width 28 height 6
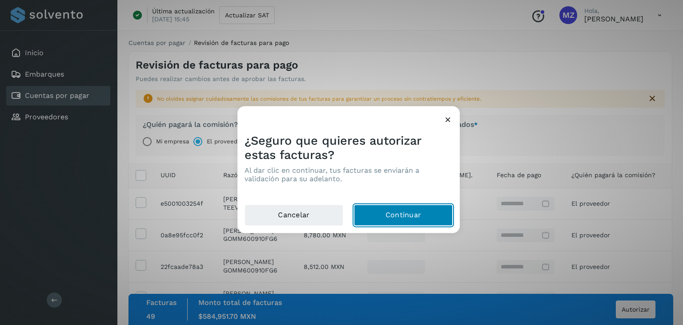
click at [424, 213] on button "Continuar" at bounding box center [403, 215] width 99 height 21
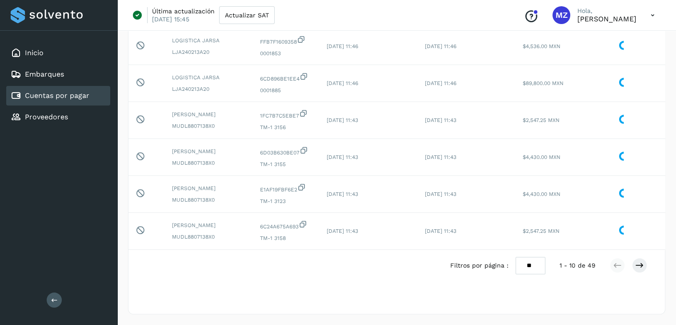
scroll to position [266, 0]
click at [530, 266] on select "** ** **" at bounding box center [531, 265] width 30 height 17
select select "**"
click at [516, 257] on select "** ** **" at bounding box center [531, 265] width 30 height 17
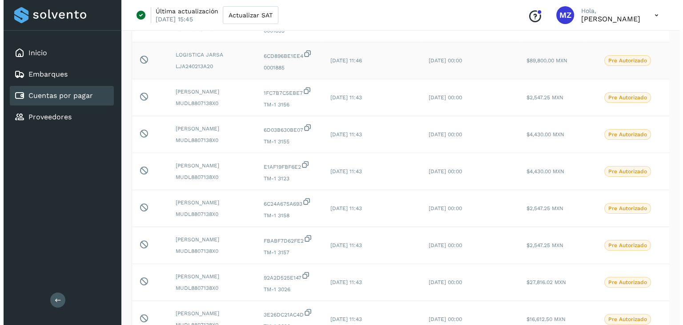
scroll to position [0, 0]
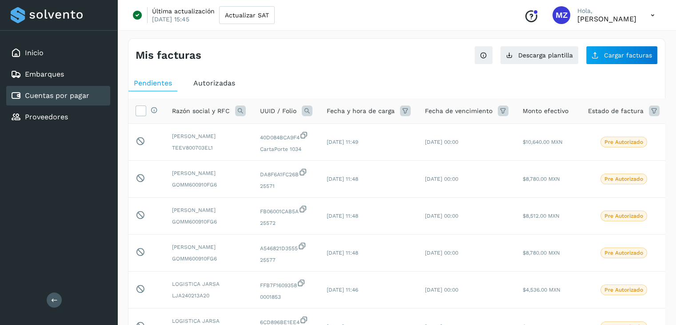
click at [652, 12] on icon at bounding box center [653, 15] width 18 height 18
click at [599, 53] on div "Cerrar sesión" at bounding box center [609, 57] width 106 height 17
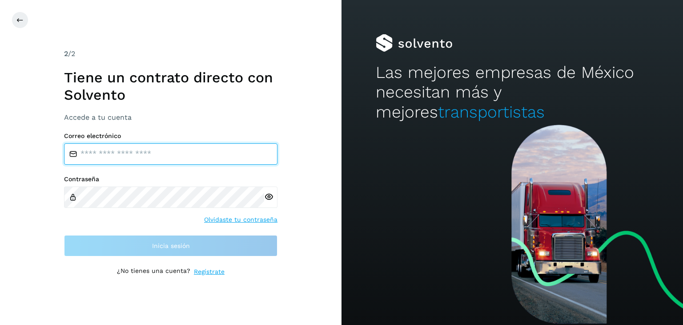
type input "**********"
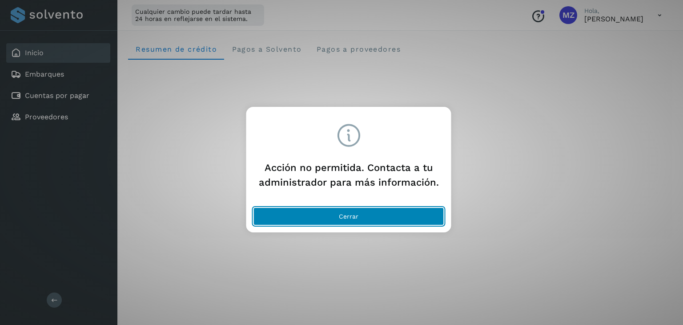
click at [404, 216] on button "Cerrar" at bounding box center [348, 216] width 191 height 18
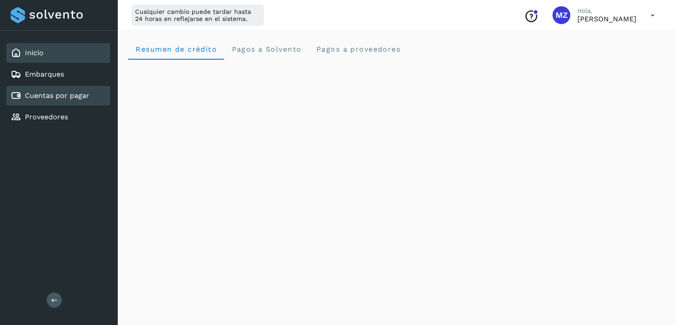
click at [71, 98] on link "Cuentas por pagar" at bounding box center [57, 95] width 64 height 8
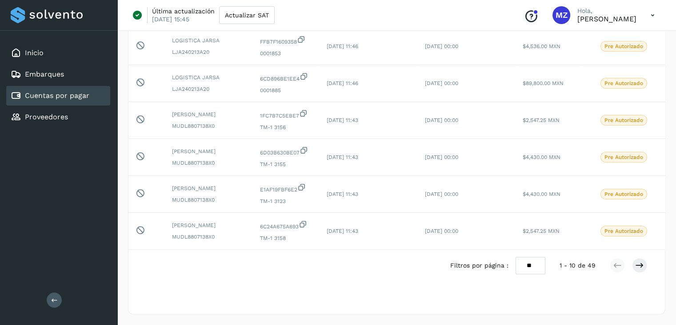
scroll to position [266, 0]
click at [533, 260] on select "** ** **" at bounding box center [531, 265] width 30 height 17
select select "**"
click at [516, 257] on select "** ** **" at bounding box center [531, 265] width 30 height 17
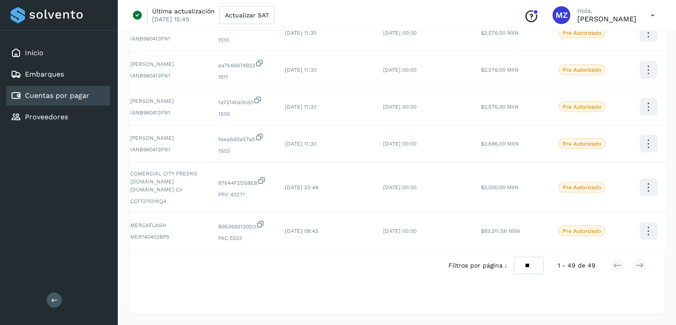
scroll to position [0, 44]
click at [645, 186] on icon at bounding box center [646, 187] width 21 height 21
drag, startPoint x: 286, startPoint y: 173, endPoint x: 243, endPoint y: 182, distance: 43.7
drag, startPoint x: 243, startPoint y: 182, endPoint x: 199, endPoint y: 248, distance: 78.9
click at [199, 248] on div at bounding box center [338, 162] width 676 height 325
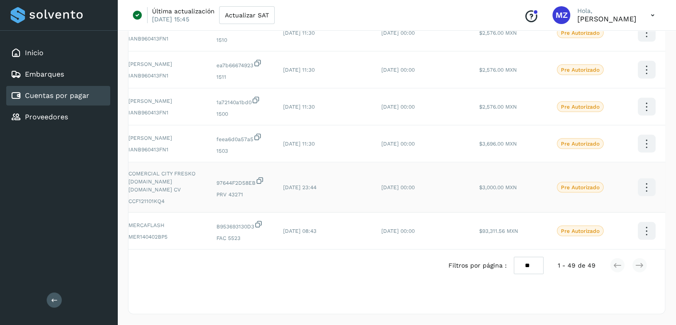
scroll to position [0, 0]
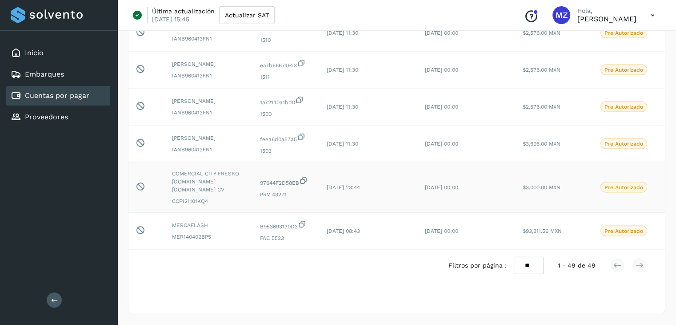
click at [137, 184] on icon at bounding box center [140, 185] width 9 height 9
click at [139, 225] on icon at bounding box center [140, 229] width 9 height 9
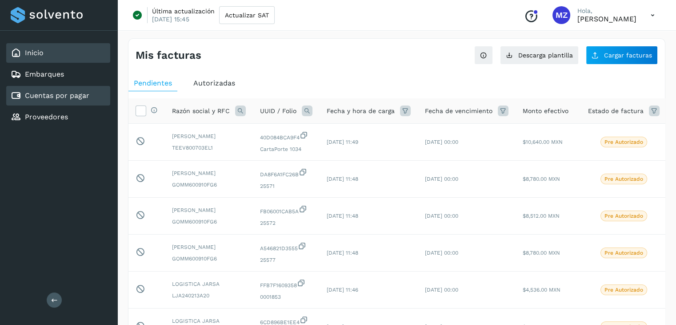
click at [78, 53] on div "Inicio" at bounding box center [58, 53] width 104 height 20
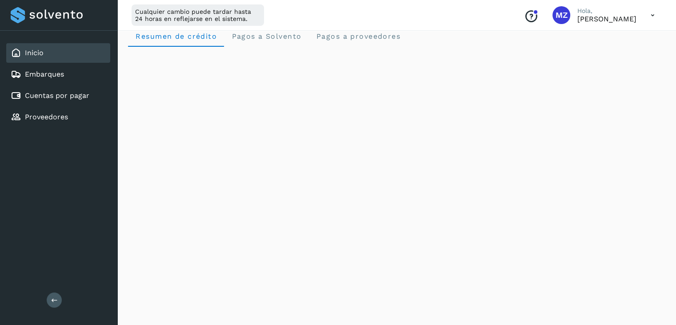
scroll to position [12, 0]
click at [92, 98] on div "Cuentas por pagar" at bounding box center [58, 96] width 104 height 20
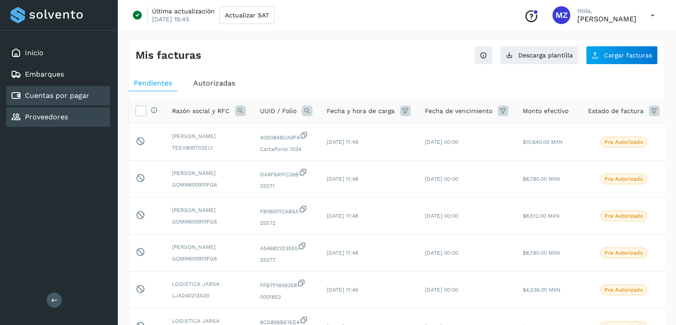
click at [64, 118] on link "Proveedores" at bounding box center [46, 117] width 43 height 8
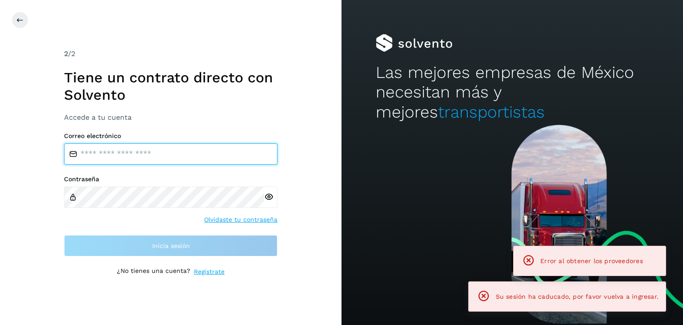
type input "**********"
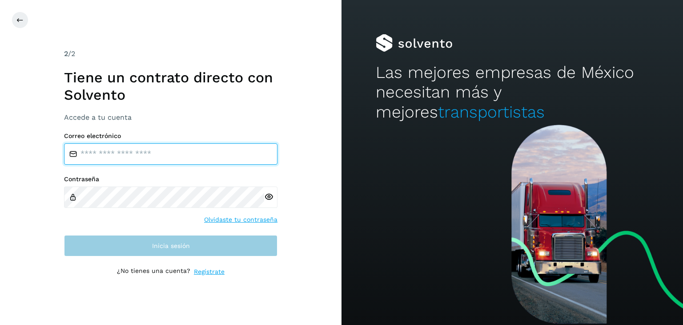
type input "**********"
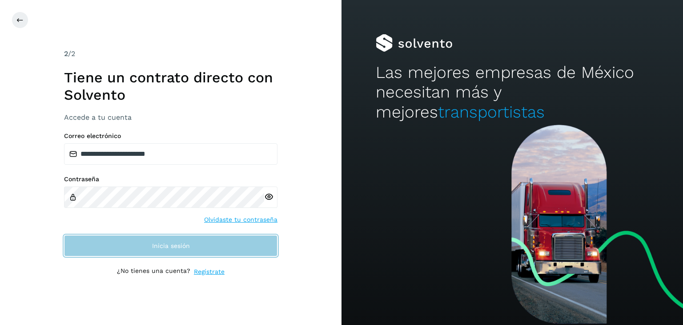
click at [180, 244] on span "Inicia sesión" at bounding box center [171, 245] width 38 height 6
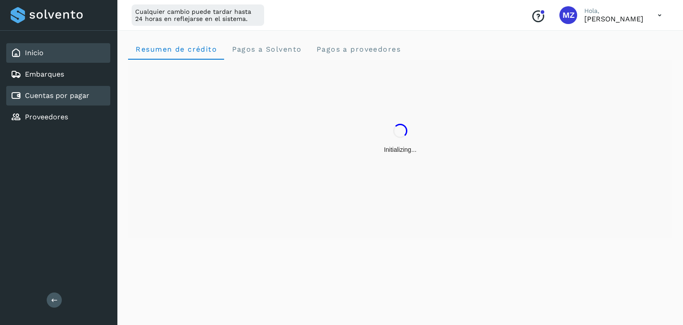
click at [82, 94] on link "Cuentas por pagar" at bounding box center [57, 95] width 64 height 8
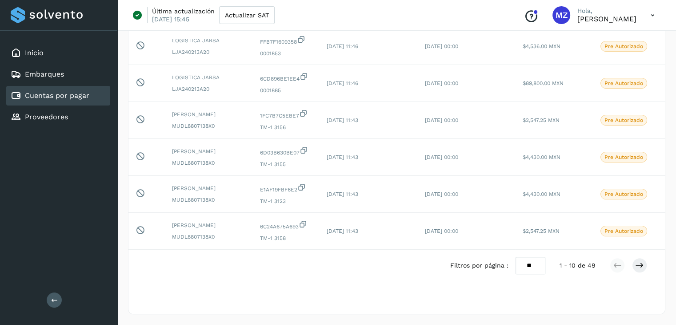
scroll to position [0, 44]
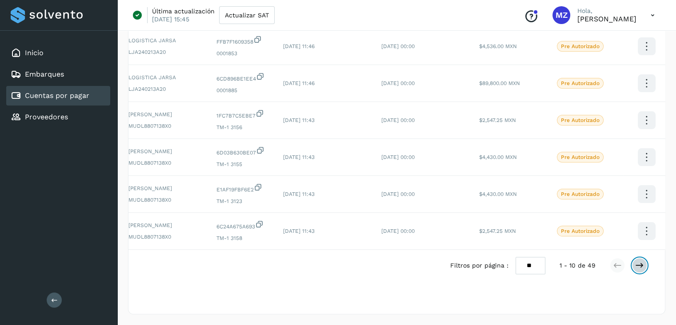
click at [642, 262] on icon at bounding box center [640, 265] width 9 height 9
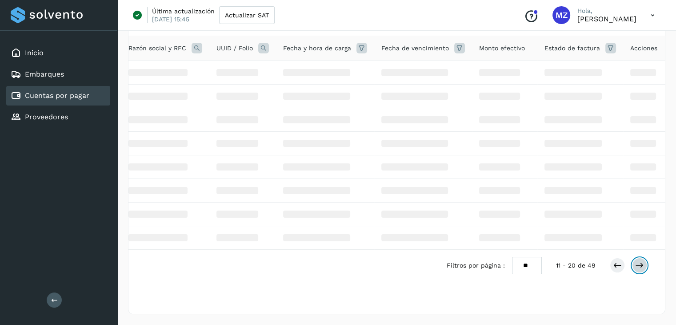
scroll to position [266, 0]
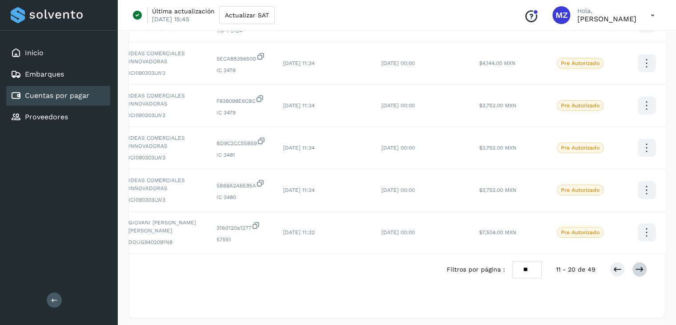
click at [642, 262] on div "Filtros por página : ** ** ** 11 - 20 de 49" at bounding box center [397, 269] width 537 height 32
click at [640, 269] on button at bounding box center [639, 269] width 15 height 15
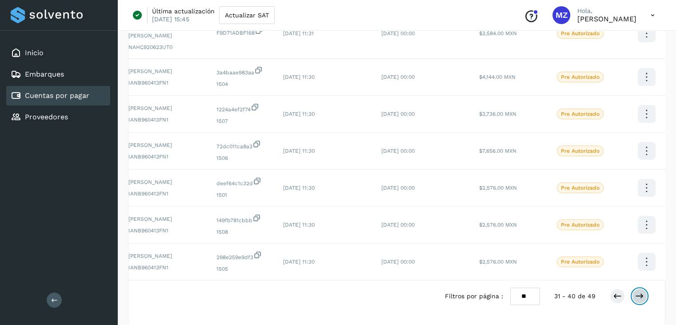
click at [638, 300] on icon at bounding box center [640, 295] width 9 height 9
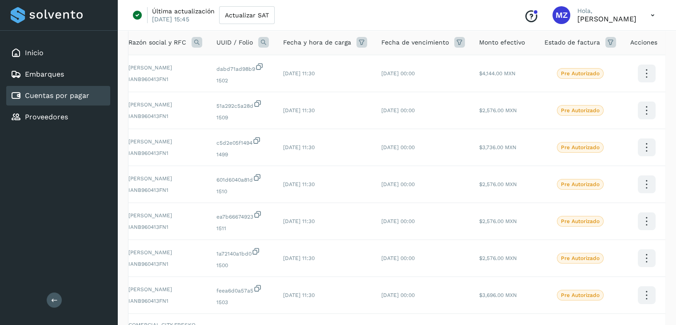
scroll to position [255, 0]
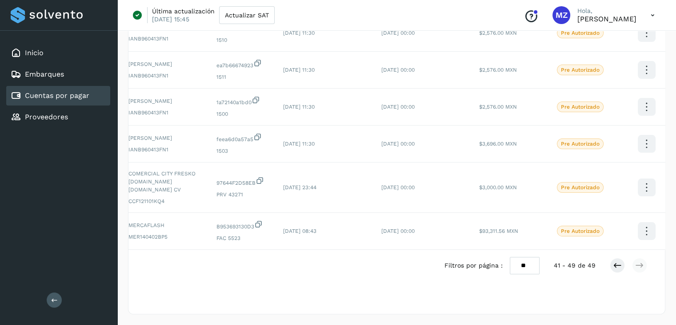
click at [638, 300] on div "Selecciona una fecha" at bounding box center [397, 303] width 537 height 15
click at [261, 179] on icon at bounding box center [260, 180] width 9 height 9
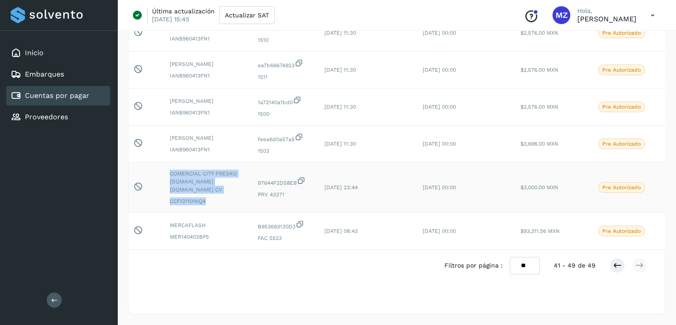
scroll to position [0, 0]
drag, startPoint x: 165, startPoint y: 194, endPoint x: 168, endPoint y: 173, distance: 20.6
click at [168, 173] on td "COMERCIAL CITY FRESKO S.DE RL.DE CV CCF121101KQ4" at bounding box center [209, 187] width 88 height 50
copy div "COMERCIAL CITY FRESKO S.DE RL.DE CV CCF121101KQ4"
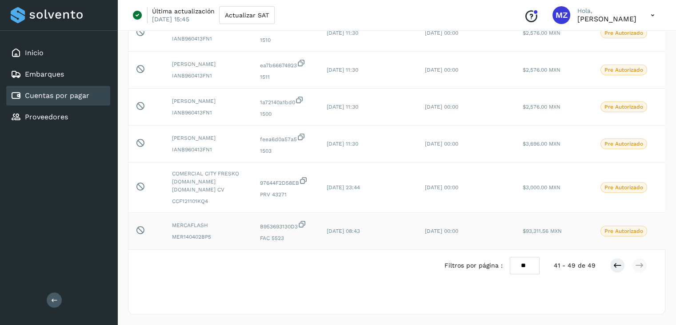
click at [307, 219] on icon at bounding box center [302, 223] width 9 height 9
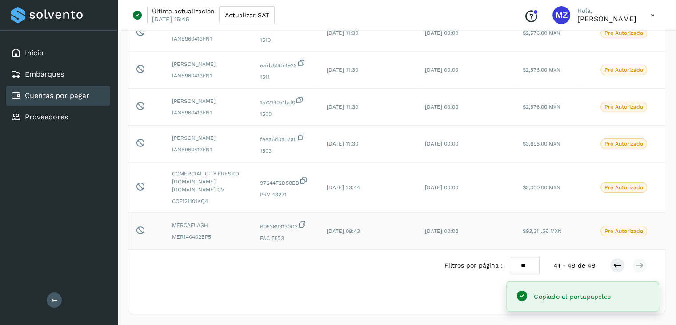
click at [304, 219] on icon at bounding box center [302, 223] width 9 height 9
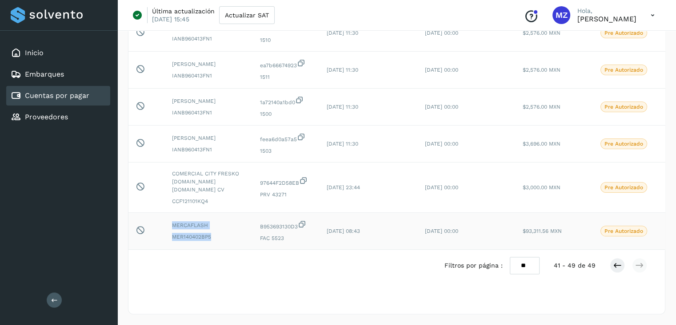
drag, startPoint x: 212, startPoint y: 225, endPoint x: 169, endPoint y: 210, distance: 45.4
click at [169, 213] on td "MERCAFLASH MER140402BP5" at bounding box center [209, 231] width 88 height 37
copy div "MERCAFLASH MER140402BP5"
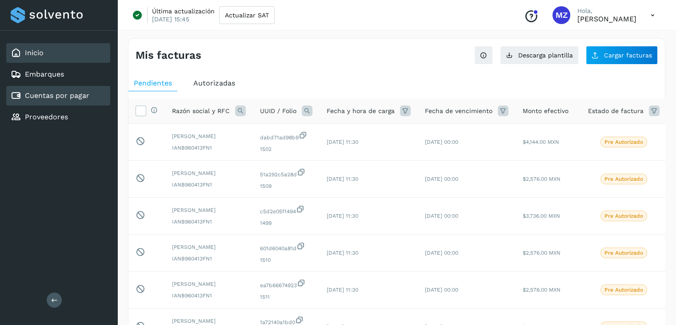
click at [48, 50] on div "Inicio" at bounding box center [58, 53] width 104 height 20
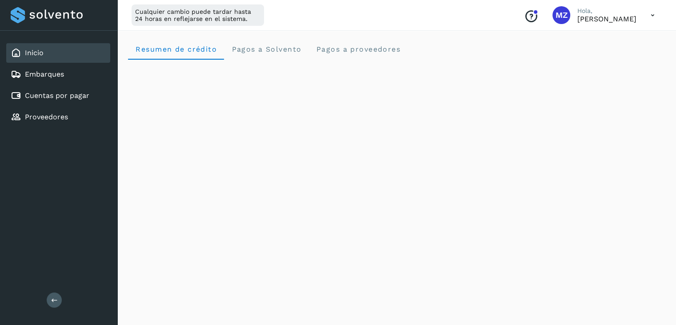
click at [653, 13] on icon at bounding box center [653, 15] width 18 height 18
click at [613, 51] on div "Cerrar sesión" at bounding box center [609, 57] width 106 height 17
click at [652, 14] on icon at bounding box center [653, 15] width 18 height 18
click at [594, 54] on div "Cerrar sesión" at bounding box center [609, 57] width 106 height 17
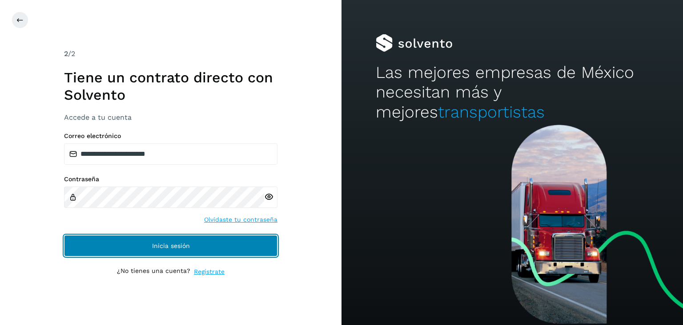
click at [181, 246] on span "Inicia sesión" at bounding box center [171, 245] width 38 height 6
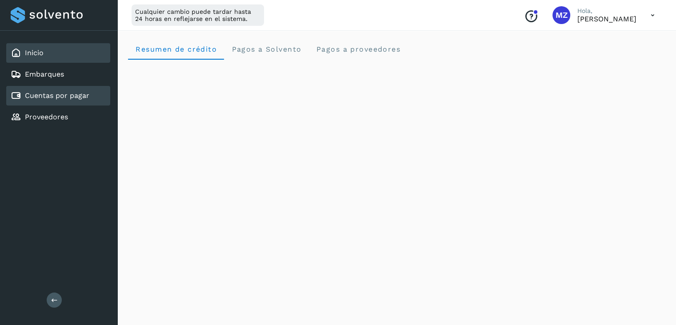
click at [65, 93] on link "Cuentas por pagar" at bounding box center [57, 95] width 64 height 8
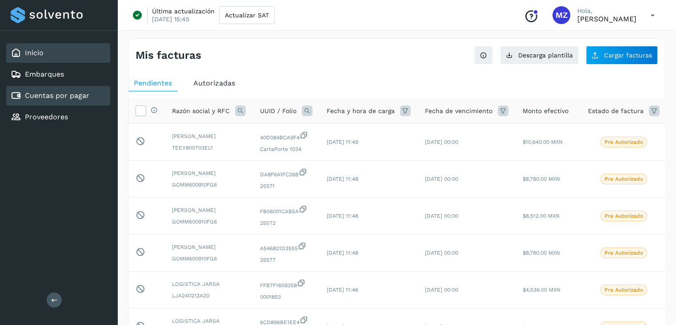
click at [56, 48] on div "Inicio" at bounding box center [58, 53] width 104 height 20
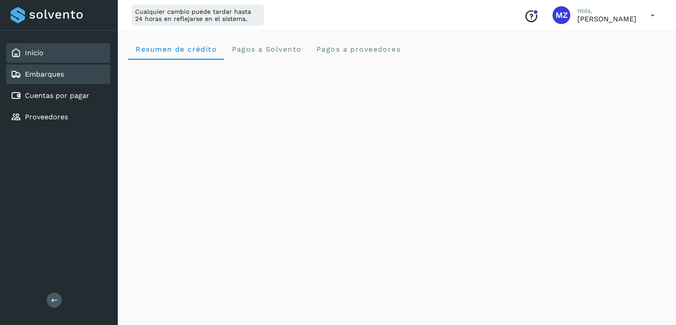
click at [55, 74] on link "Embarques" at bounding box center [44, 74] width 39 height 8
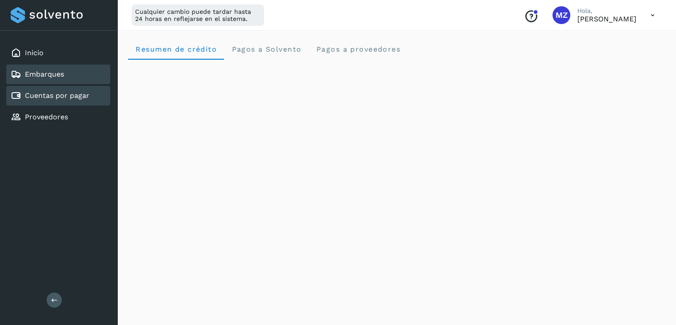
click at [51, 92] on link "Cuentas por pagar" at bounding box center [57, 95] width 64 height 8
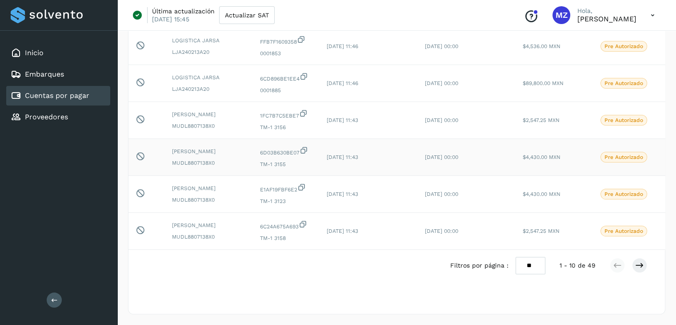
scroll to position [266, 0]
click at [539, 263] on select "** ** **" at bounding box center [531, 265] width 30 height 17
select select "**"
click at [516, 257] on select "** ** **" at bounding box center [531, 265] width 30 height 17
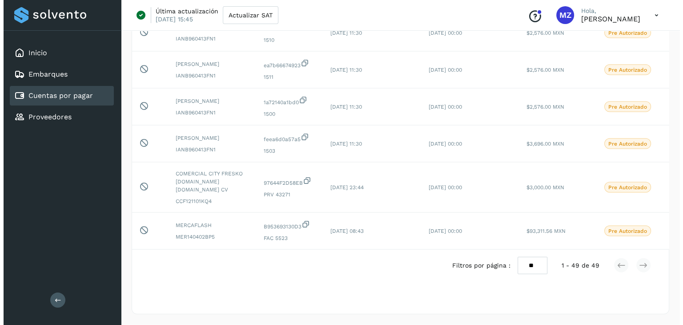
scroll to position [0, 44]
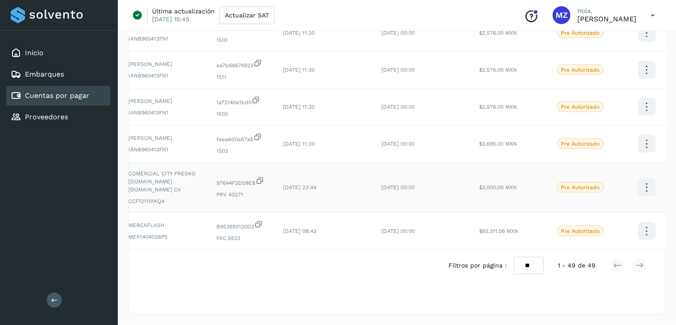
click at [647, 186] on icon at bounding box center [646, 187] width 21 height 21
click at [606, 179] on button "Ver Detalle" at bounding box center [603, 178] width 106 height 17
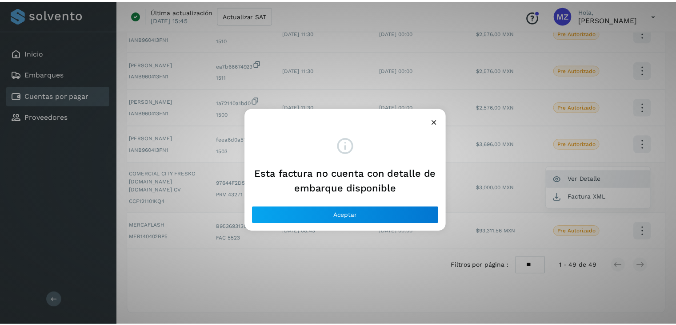
scroll to position [0, 37]
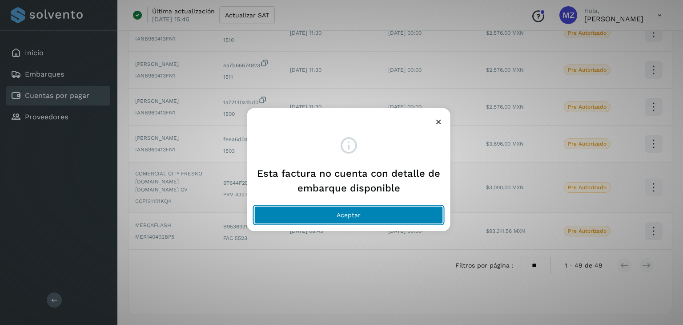
drag, startPoint x: 388, startPoint y: 212, endPoint x: 404, endPoint y: 212, distance: 16.0
click at [388, 212] on button "Aceptar" at bounding box center [348, 215] width 189 height 18
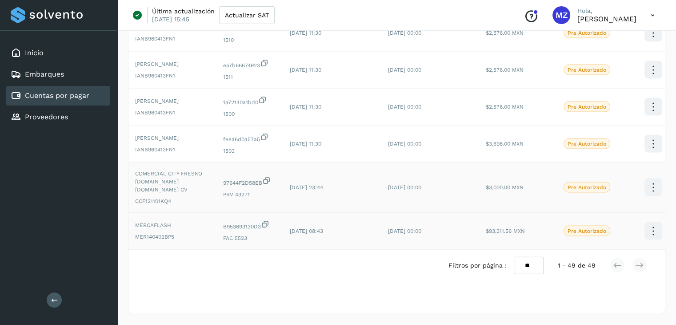
click at [649, 221] on icon at bounding box center [653, 231] width 21 height 21
click at [604, 217] on button "Ver Detalle" at bounding box center [609, 221] width 106 height 17
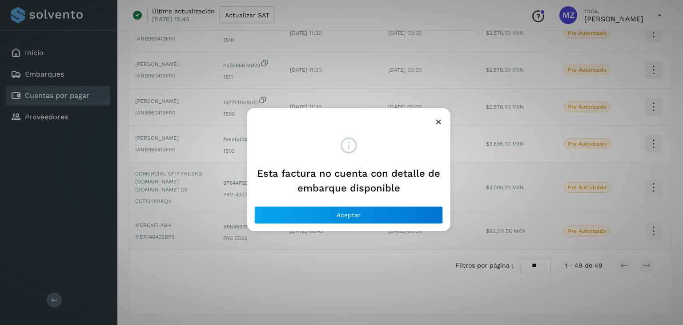
click at [436, 125] on icon at bounding box center [438, 121] width 9 height 9
